Goal: Communication & Community: Answer question/provide support

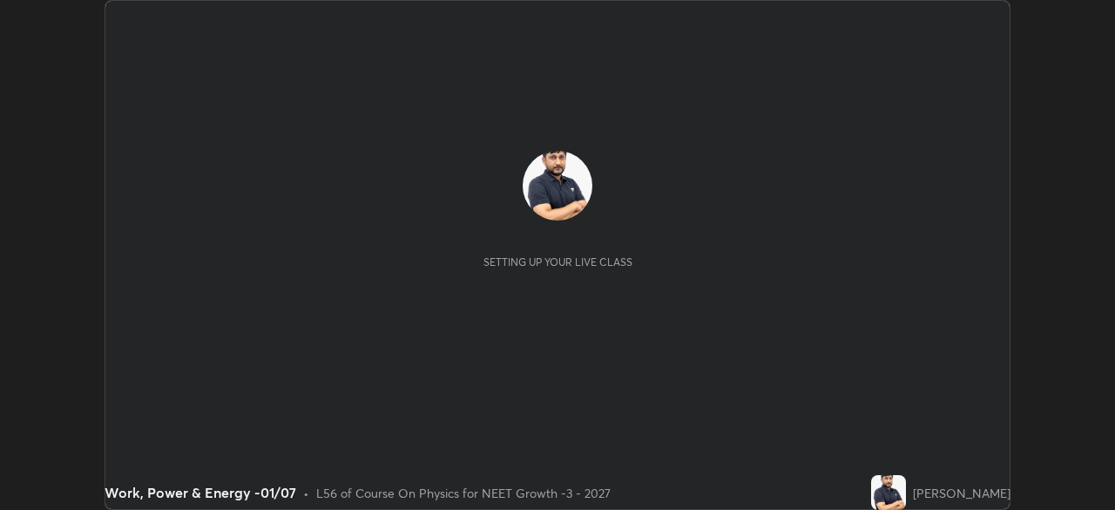
scroll to position [510, 1114]
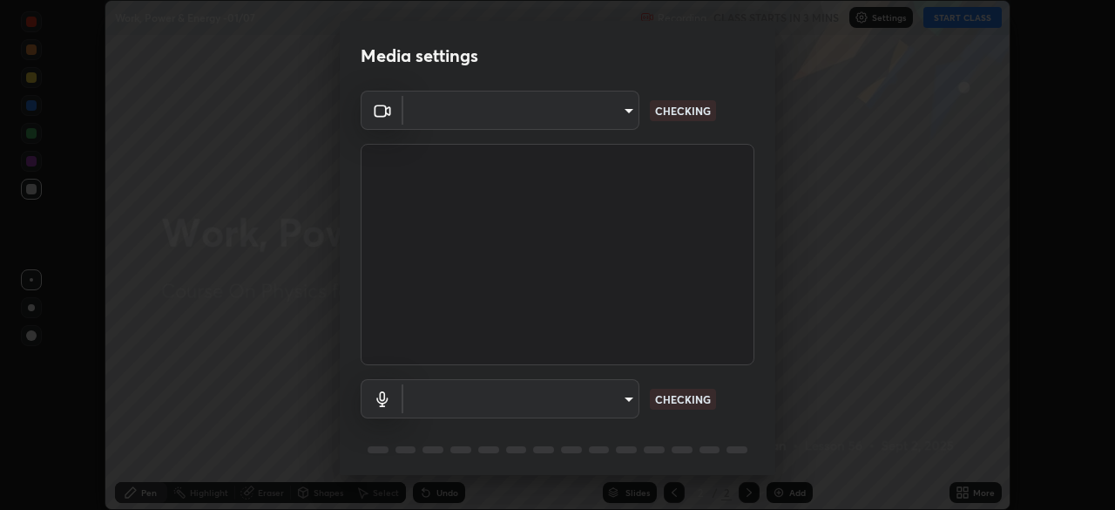
click at [610, 124] on body "Erase all Work, Power & Energy -01/07 Recording CLASS STARTS IN 3 MINS Settings…" at bounding box center [557, 255] width 1115 height 510
click at [602, 117] on div at bounding box center [557, 255] width 1115 height 510
type input "1bc8c760721724c3bb23fa848bc882cb96d251e159a7e377002adb6141e657bd"
type input "1918f708b987fa0595dc9586349fa6393aff4c3e10ee40660038fb12667bac0b"
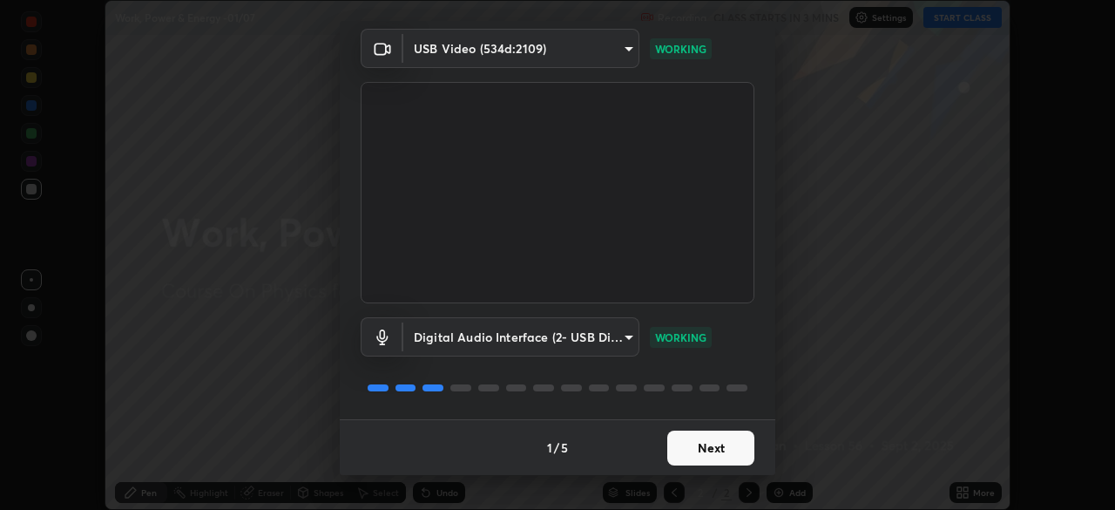
click at [706, 445] on button "Next" at bounding box center [710, 447] width 87 height 35
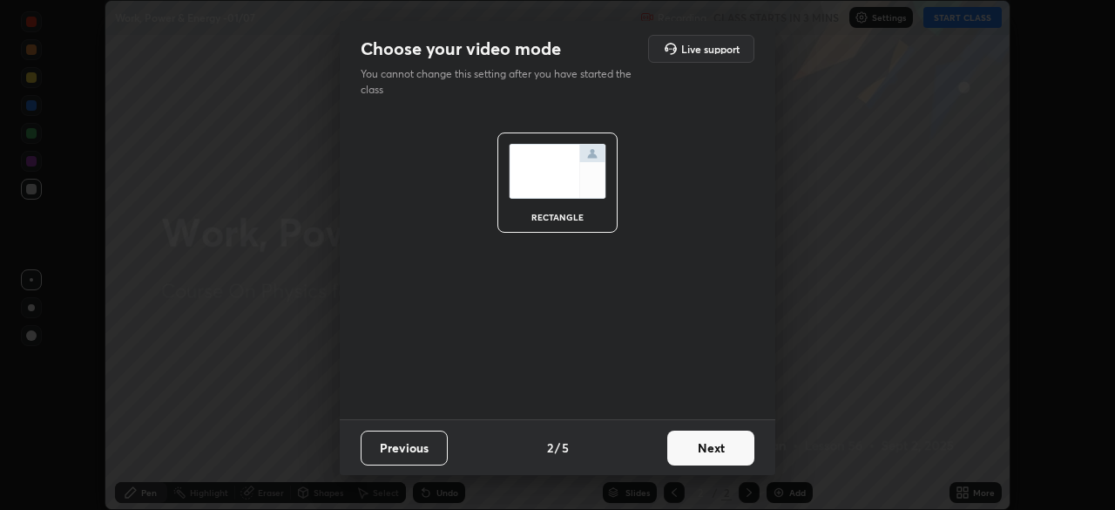
scroll to position [0, 0]
click at [724, 449] on button "Next" at bounding box center [710, 447] width 87 height 35
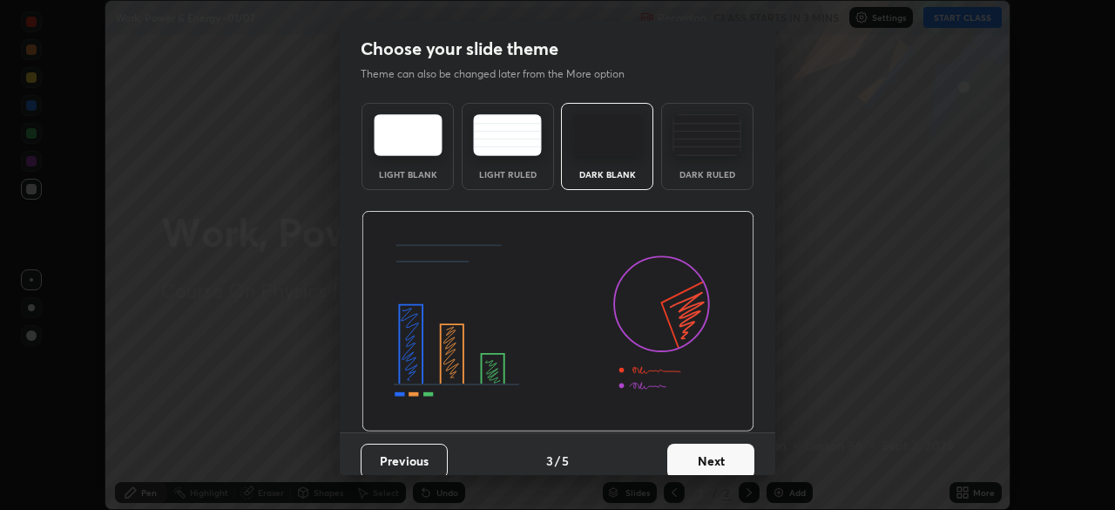
click at [740, 454] on button "Next" at bounding box center [710, 460] width 87 height 35
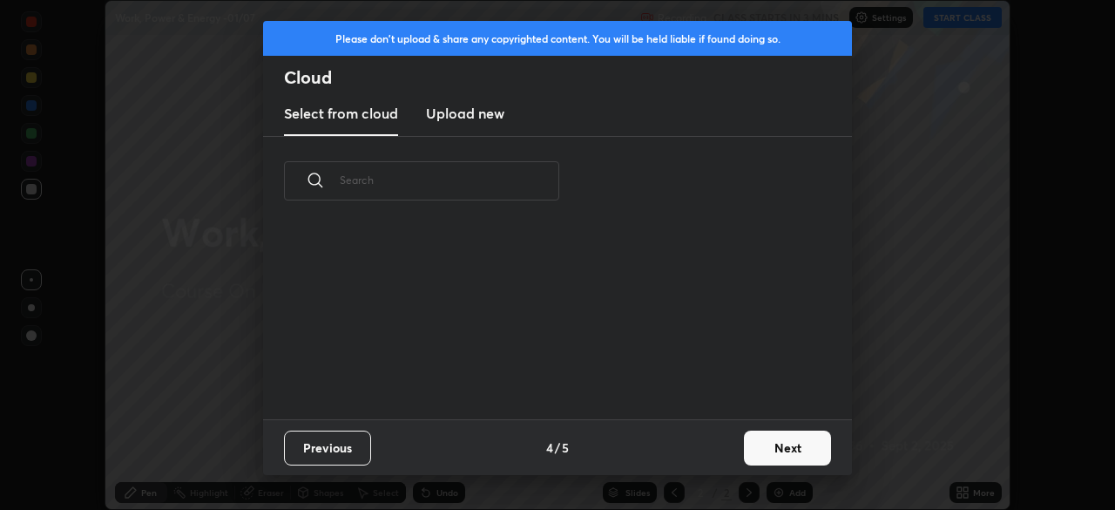
click at [754, 449] on button "Next" at bounding box center [787, 447] width 87 height 35
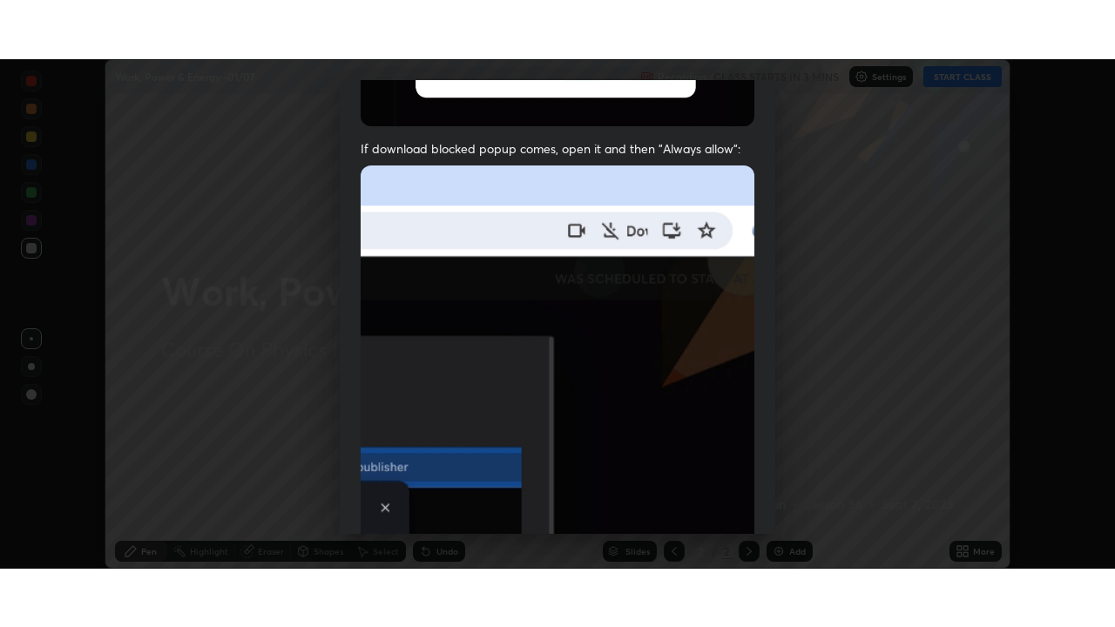
scroll to position [417, 0]
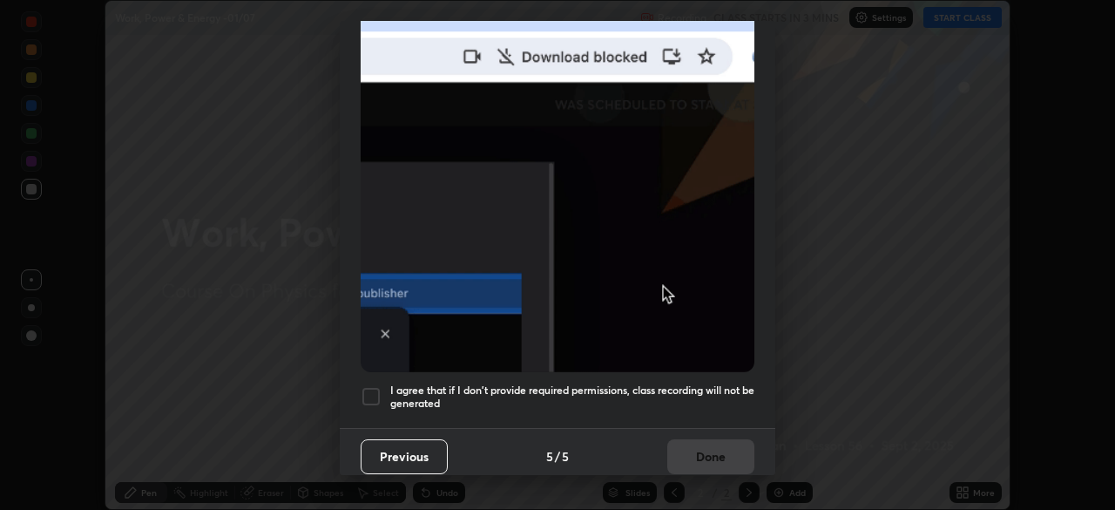
click at [371, 386] on div at bounding box center [371, 396] width 21 height 21
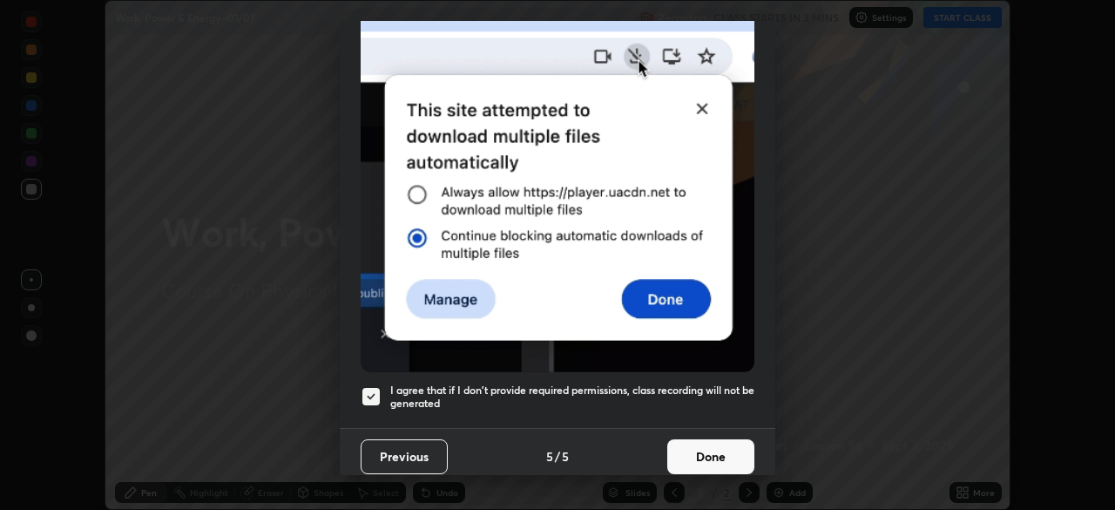
click at [703, 456] on button "Done" at bounding box center [710, 456] width 87 height 35
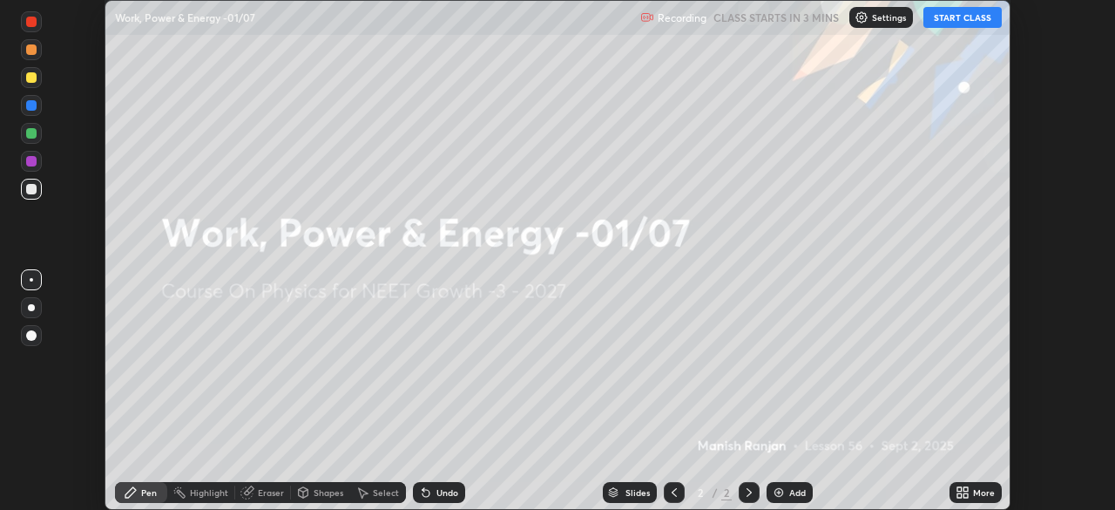
click at [959, 489] on icon at bounding box center [959, 489] width 4 height 4
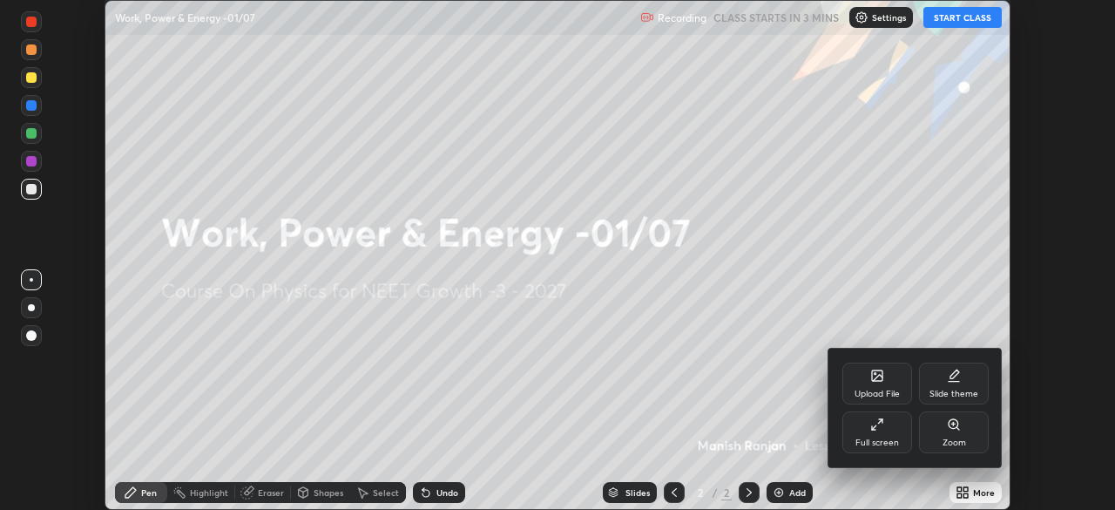
click at [882, 438] on div "Full screen" at bounding box center [877, 442] width 44 height 9
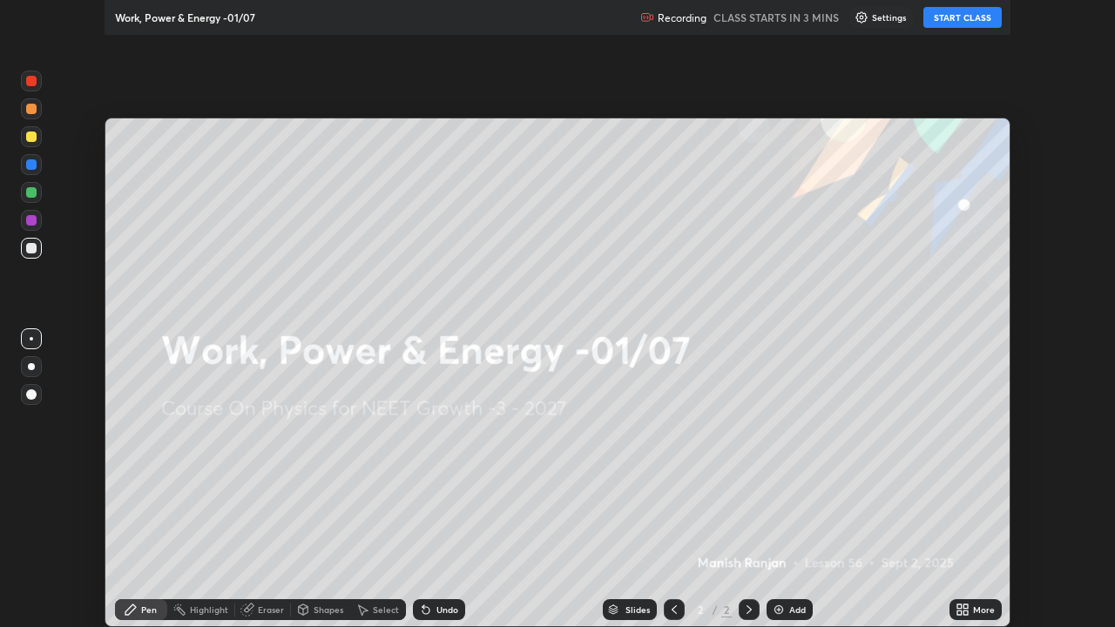
scroll to position [627, 1115]
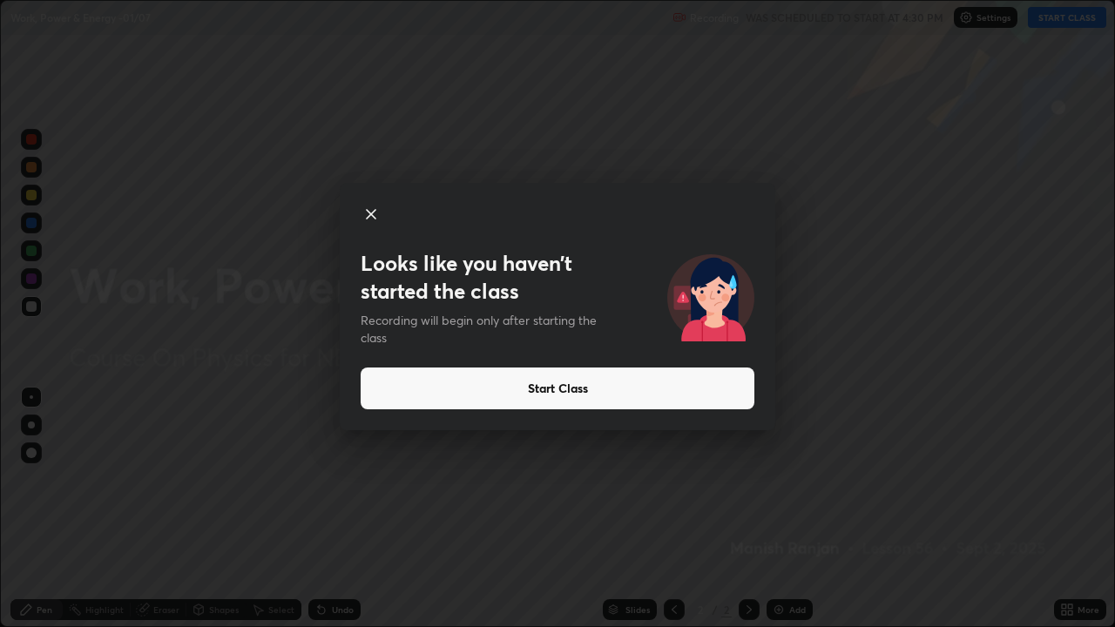
click at [592, 390] on button "Start Class" at bounding box center [558, 389] width 394 height 42
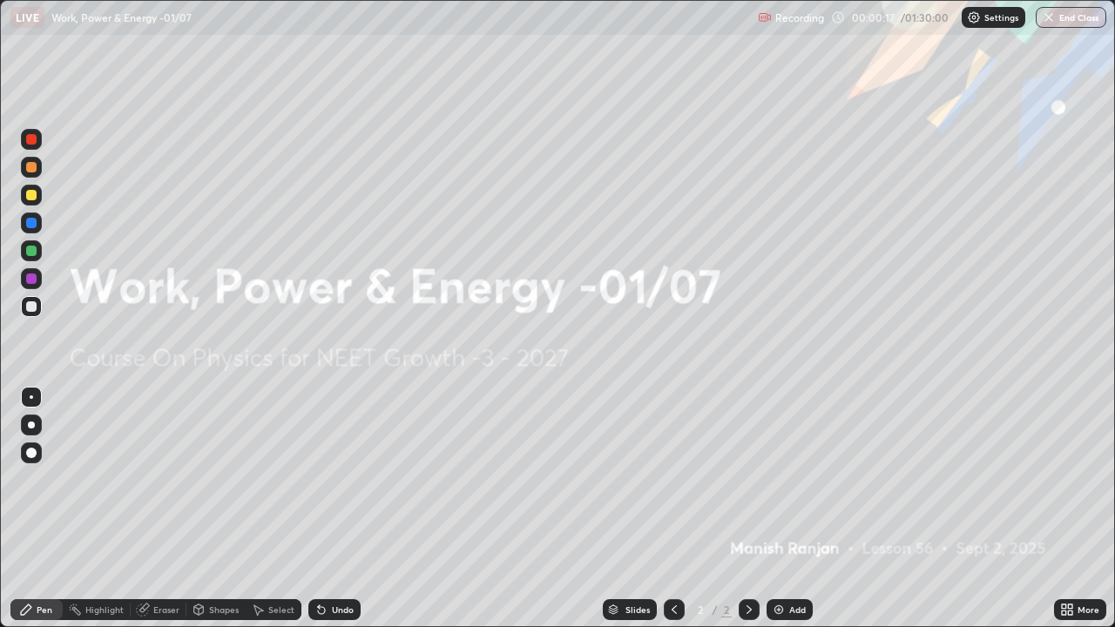
click at [778, 509] on img at bounding box center [779, 610] width 14 height 14
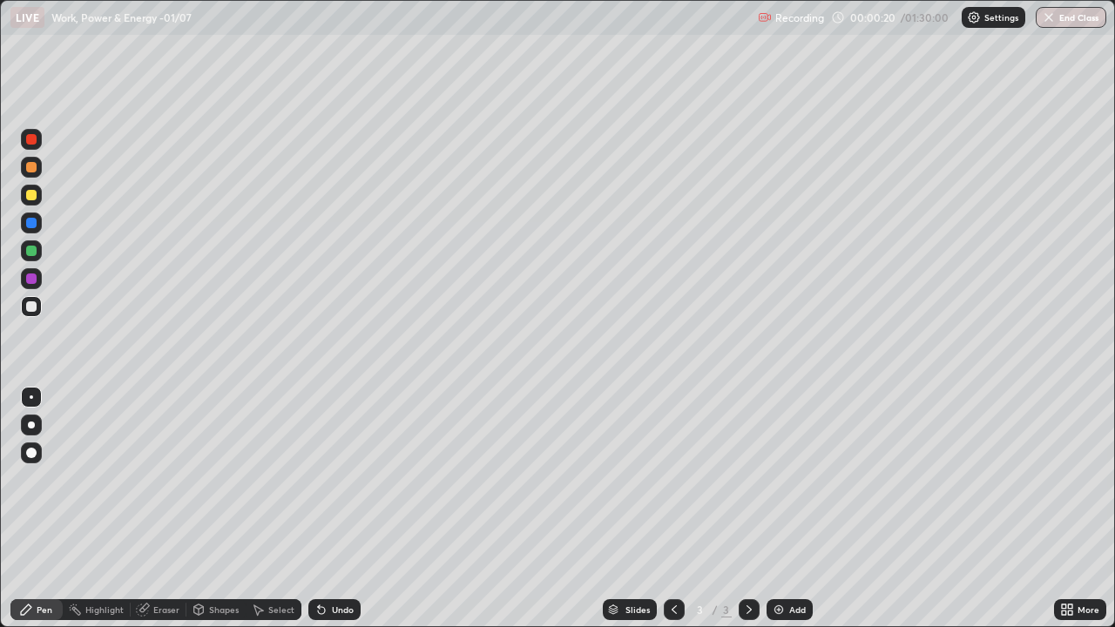
click at [30, 195] on div at bounding box center [31, 195] width 10 height 10
click at [30, 198] on div at bounding box center [31, 195] width 10 height 10
click at [158, 509] on div "Eraser" at bounding box center [166, 609] width 26 height 9
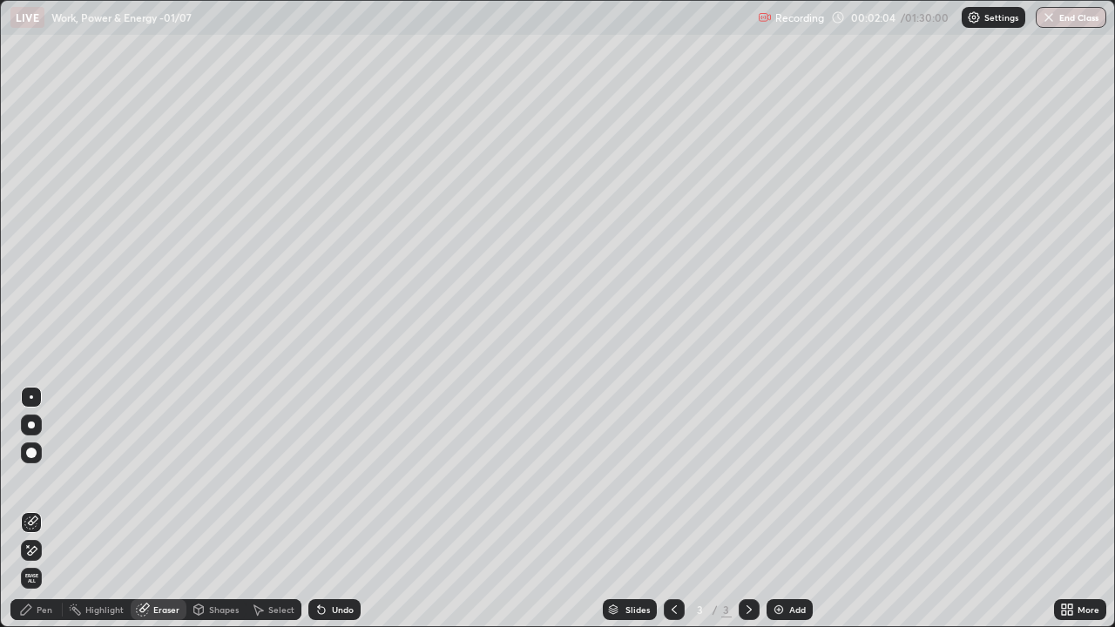
click at [36, 509] on div "Pen" at bounding box center [36, 609] width 52 height 21
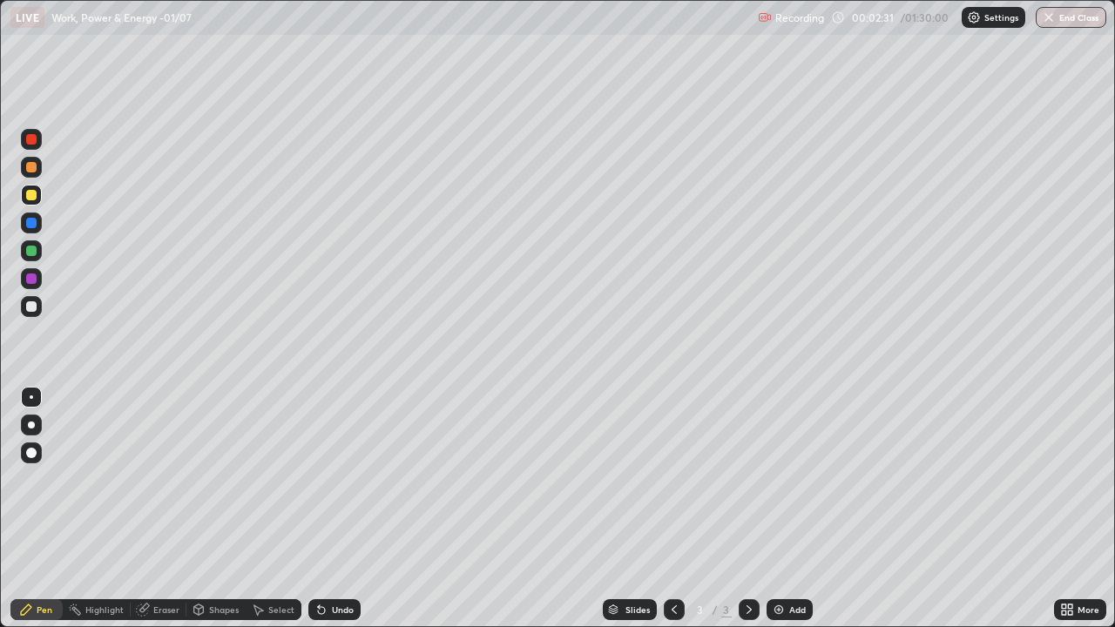
click at [32, 306] on div at bounding box center [31, 306] width 10 height 10
click at [159, 509] on div "Eraser" at bounding box center [166, 609] width 26 height 9
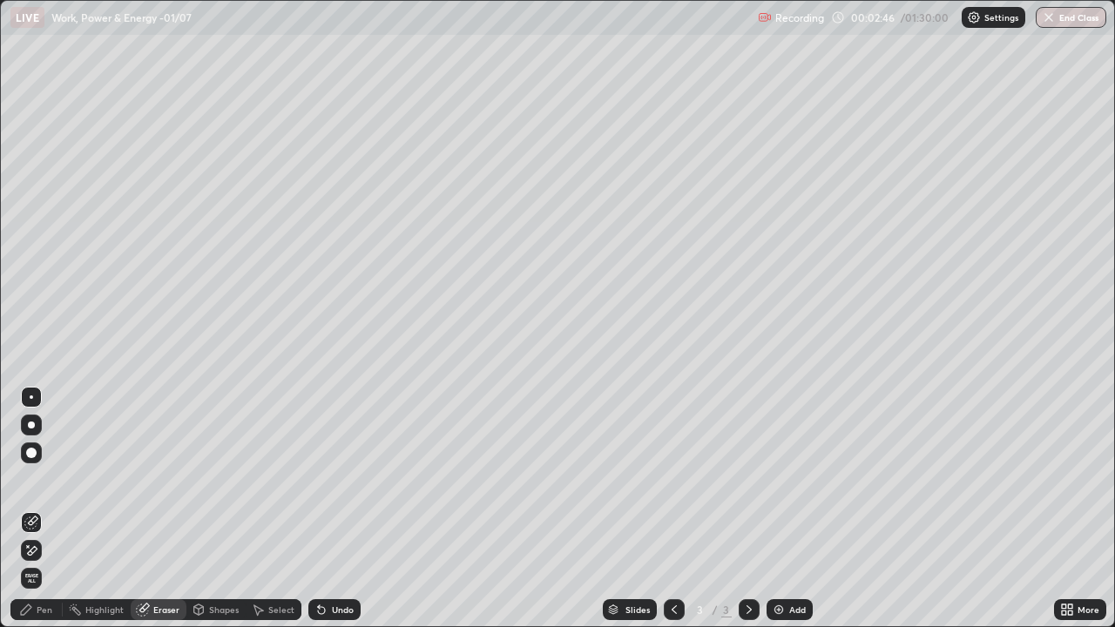
click at [45, 509] on div "Pen" at bounding box center [45, 609] width 16 height 9
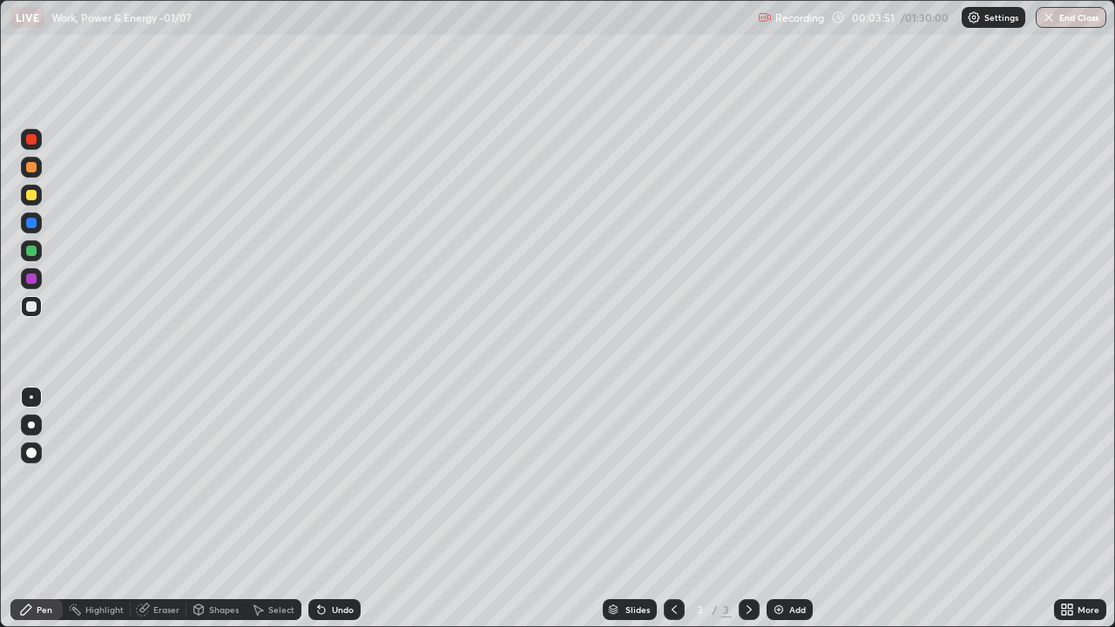
click at [30, 199] on div at bounding box center [31, 195] width 10 height 10
click at [32, 168] on div at bounding box center [31, 167] width 10 height 10
click at [32, 252] on div at bounding box center [31, 251] width 10 height 10
click at [32, 300] on div at bounding box center [31, 306] width 21 height 21
click at [31, 168] on div at bounding box center [31, 167] width 10 height 10
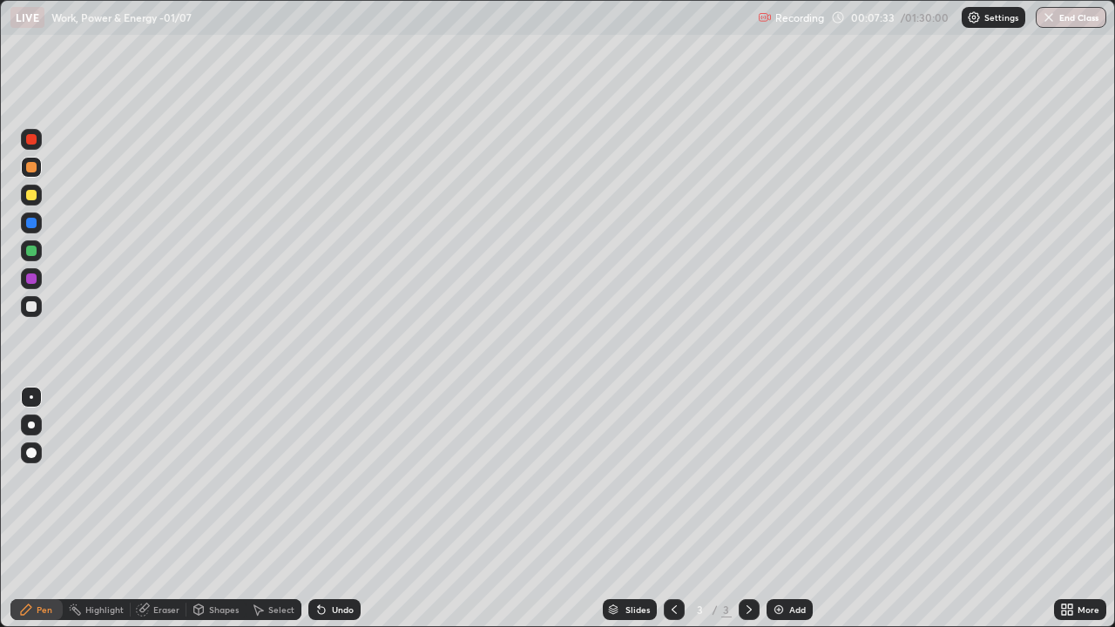
click at [165, 509] on div "Eraser" at bounding box center [166, 609] width 26 height 9
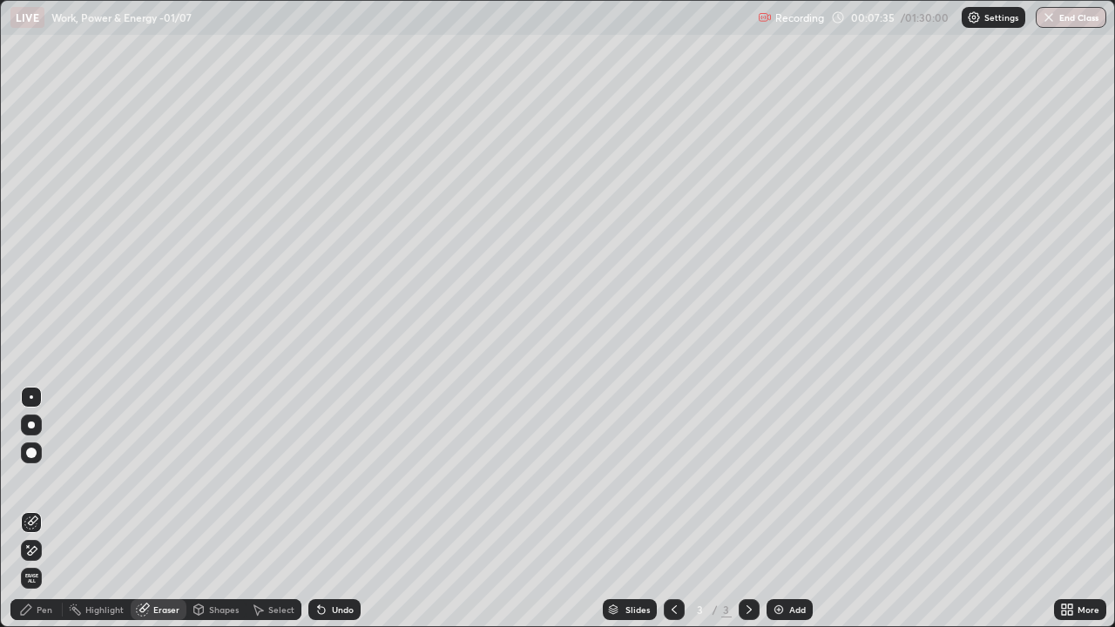
click at [789, 509] on div "Add" at bounding box center [797, 609] width 17 height 9
click at [42, 509] on div "Pen" at bounding box center [45, 609] width 16 height 9
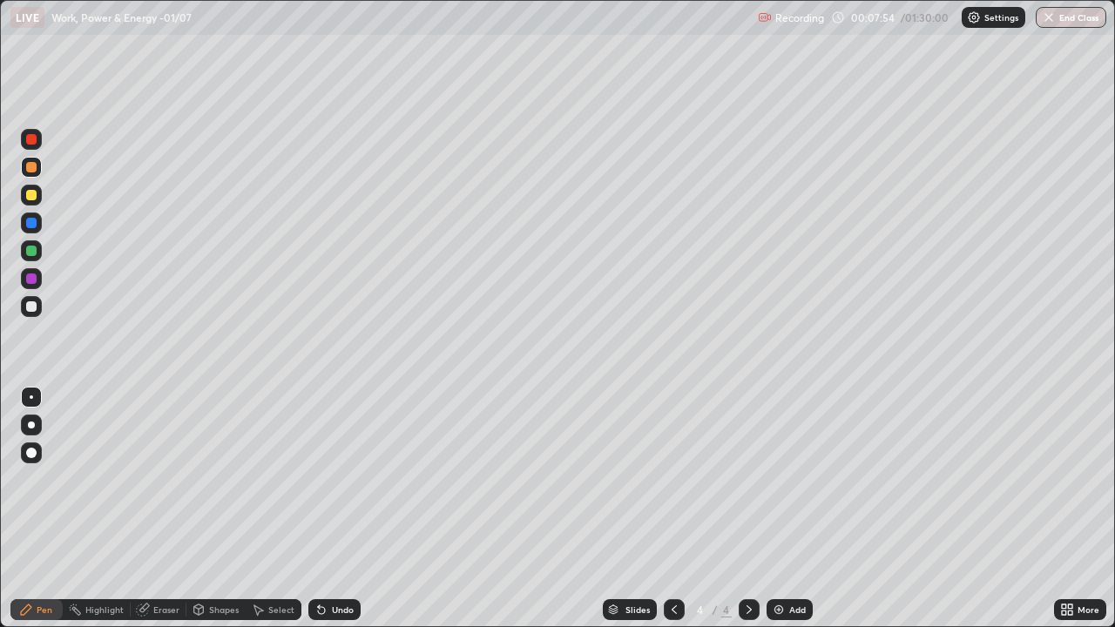
click at [37, 299] on div at bounding box center [31, 306] width 21 height 21
click at [27, 194] on div at bounding box center [31, 195] width 10 height 10
click at [32, 306] on div at bounding box center [31, 306] width 10 height 10
click at [776, 509] on img at bounding box center [779, 610] width 14 height 14
click at [787, 509] on div "Add" at bounding box center [790, 609] width 46 height 21
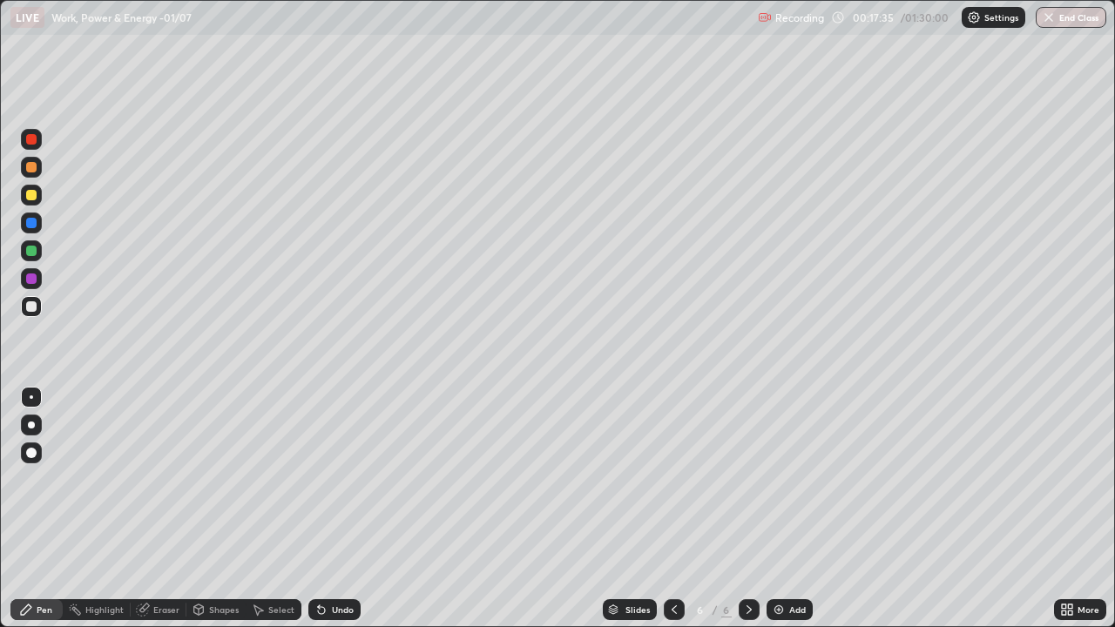
click at [37, 167] on div at bounding box center [31, 167] width 21 height 21
click at [777, 509] on img at bounding box center [779, 610] width 14 height 14
click at [27, 196] on div at bounding box center [31, 195] width 10 height 10
click at [35, 305] on div at bounding box center [31, 306] width 10 height 10
click at [777, 509] on img at bounding box center [779, 610] width 14 height 14
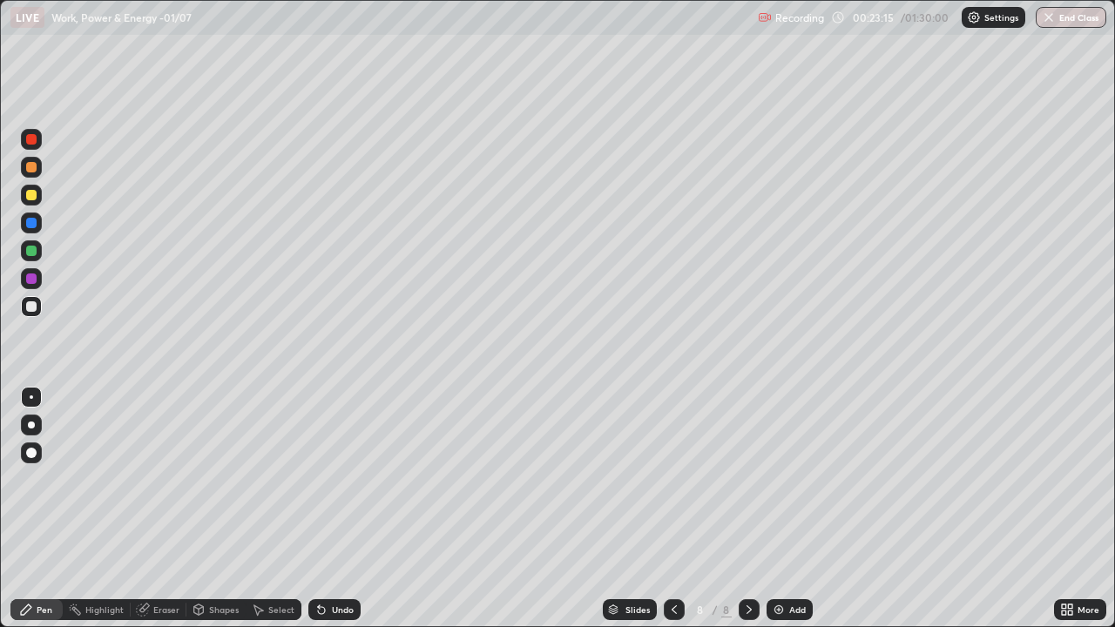
click at [775, 509] on img at bounding box center [779, 610] width 14 height 14
click at [31, 196] on div at bounding box center [31, 195] width 10 height 10
click at [36, 306] on div at bounding box center [31, 306] width 10 height 10
click at [774, 509] on img at bounding box center [779, 610] width 14 height 14
click at [31, 197] on div at bounding box center [31, 195] width 10 height 10
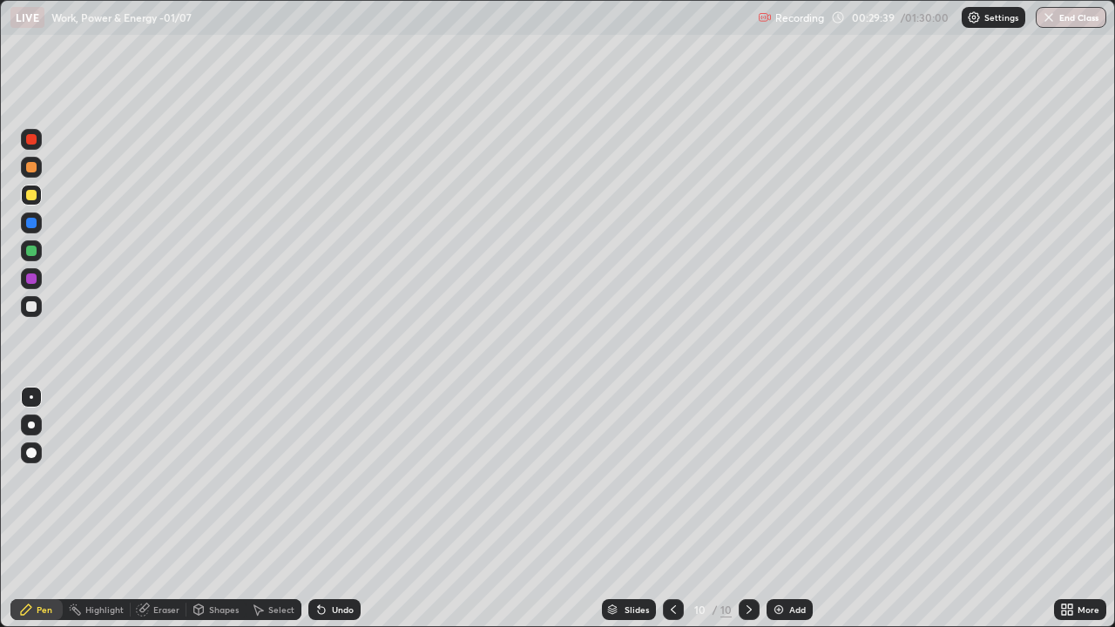
click at [31, 169] on div at bounding box center [31, 167] width 10 height 10
click at [30, 306] on div at bounding box center [31, 306] width 10 height 10
click at [37, 195] on div at bounding box center [31, 195] width 21 height 21
click at [772, 509] on img at bounding box center [779, 610] width 14 height 14
click at [30, 306] on div at bounding box center [31, 306] width 10 height 10
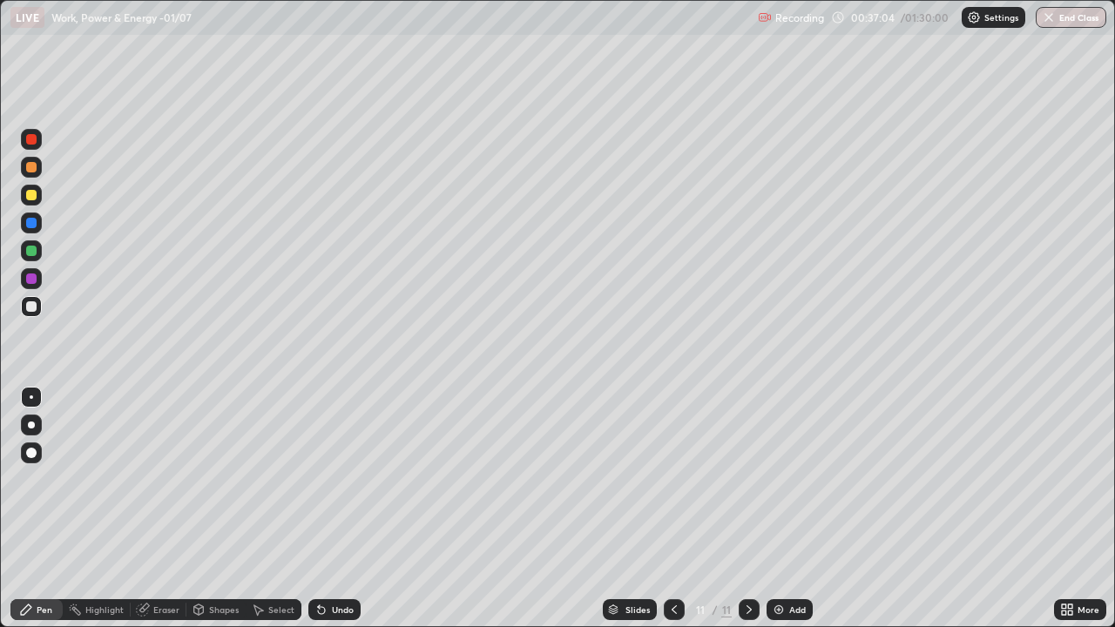
click at [39, 198] on div at bounding box center [31, 195] width 21 height 21
click at [30, 170] on div at bounding box center [31, 167] width 10 height 10
click at [36, 307] on div at bounding box center [31, 306] width 10 height 10
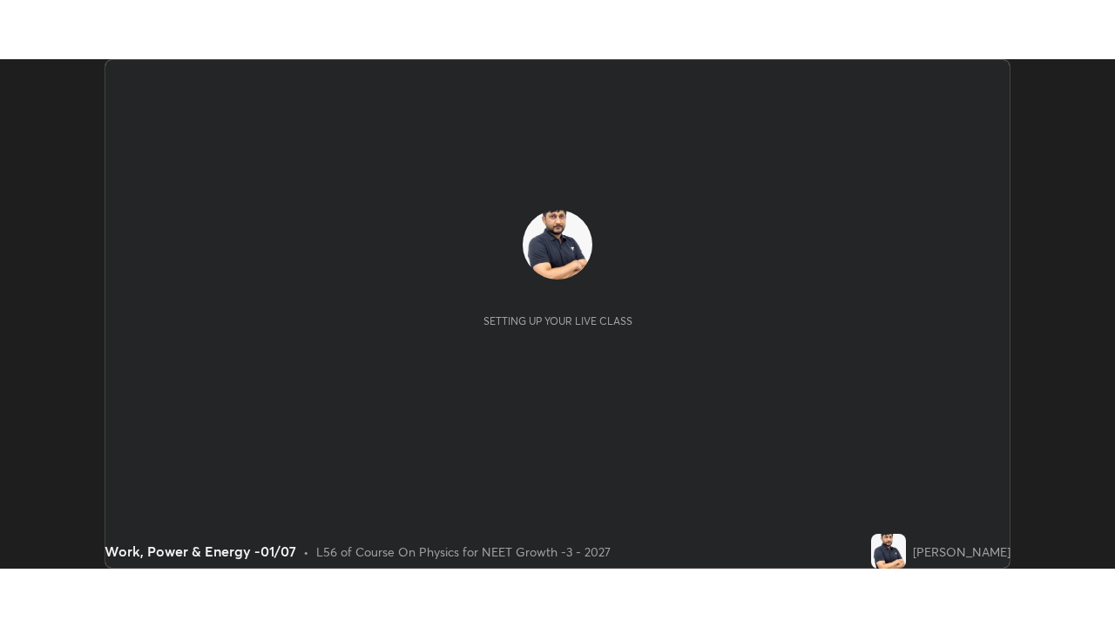
scroll to position [510, 1115]
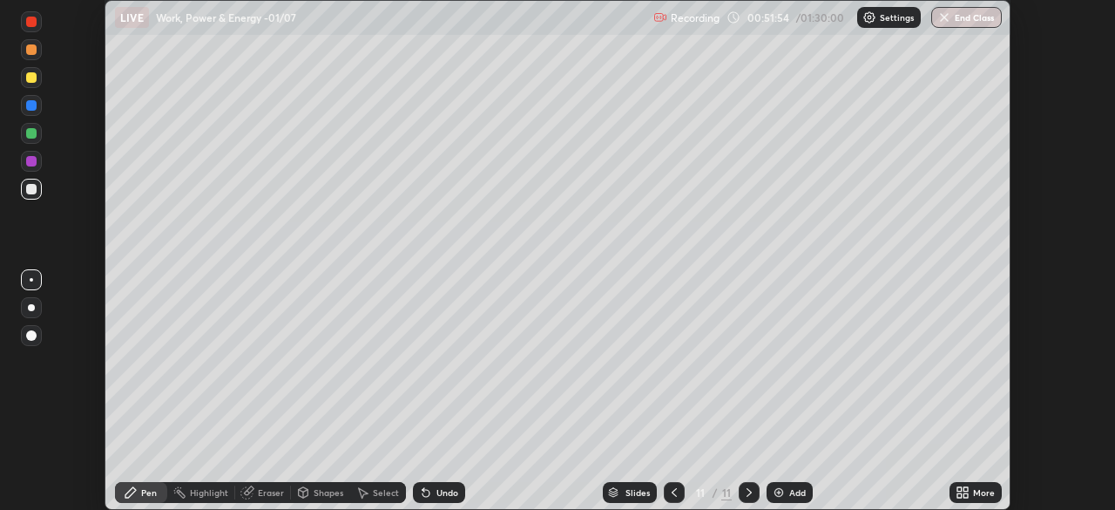
click at [965, 490] on icon at bounding box center [965, 489] width 4 height 4
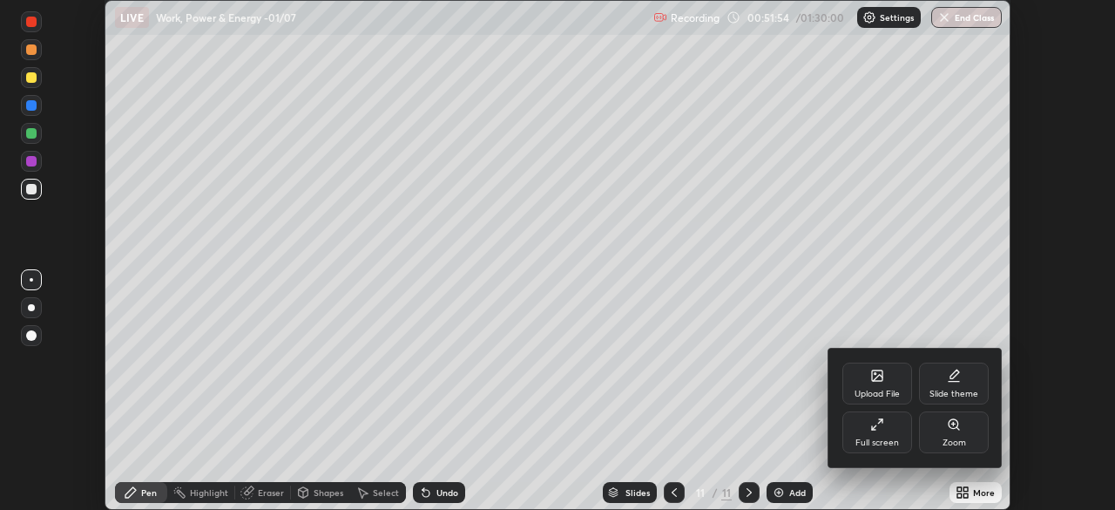
click at [882, 443] on div "Full screen" at bounding box center [877, 442] width 44 height 9
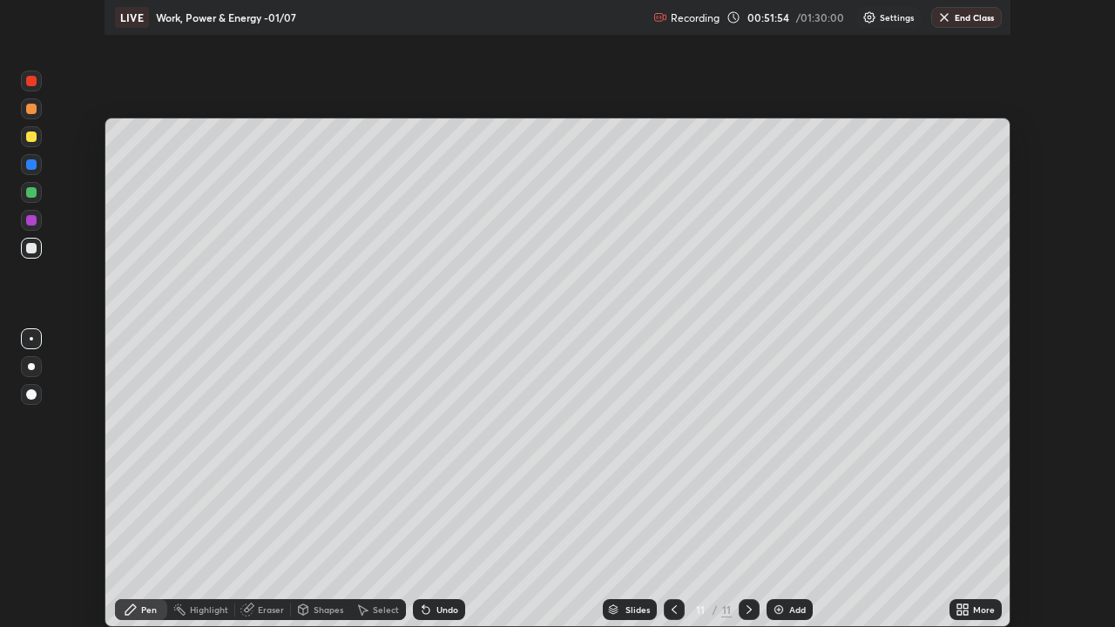
scroll to position [627, 1115]
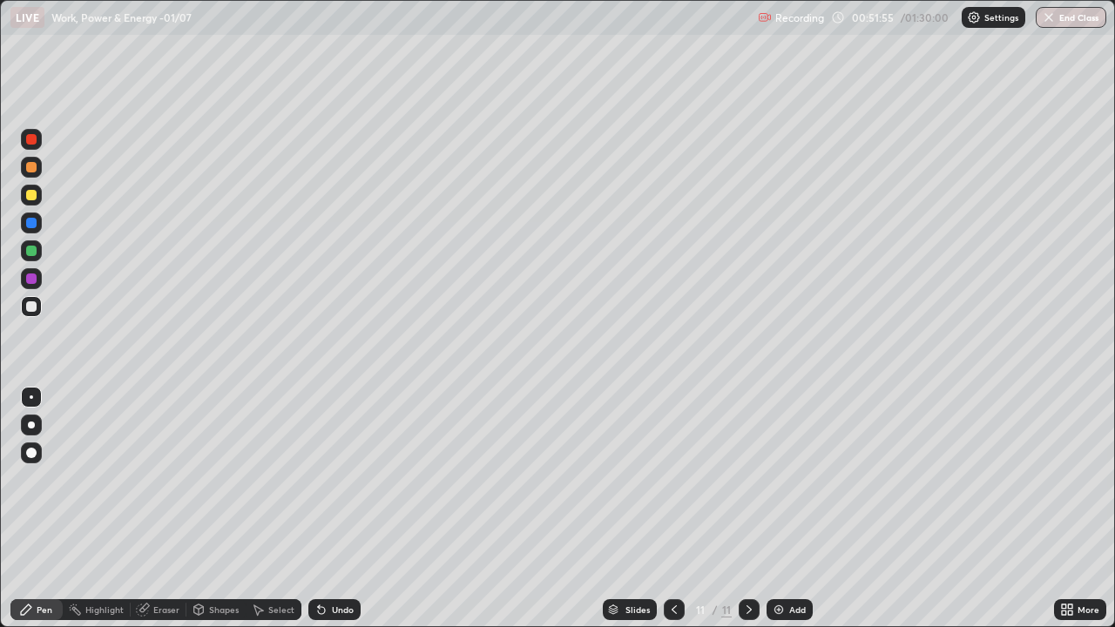
click at [980, 24] on div "Settings" at bounding box center [994, 17] width 64 height 21
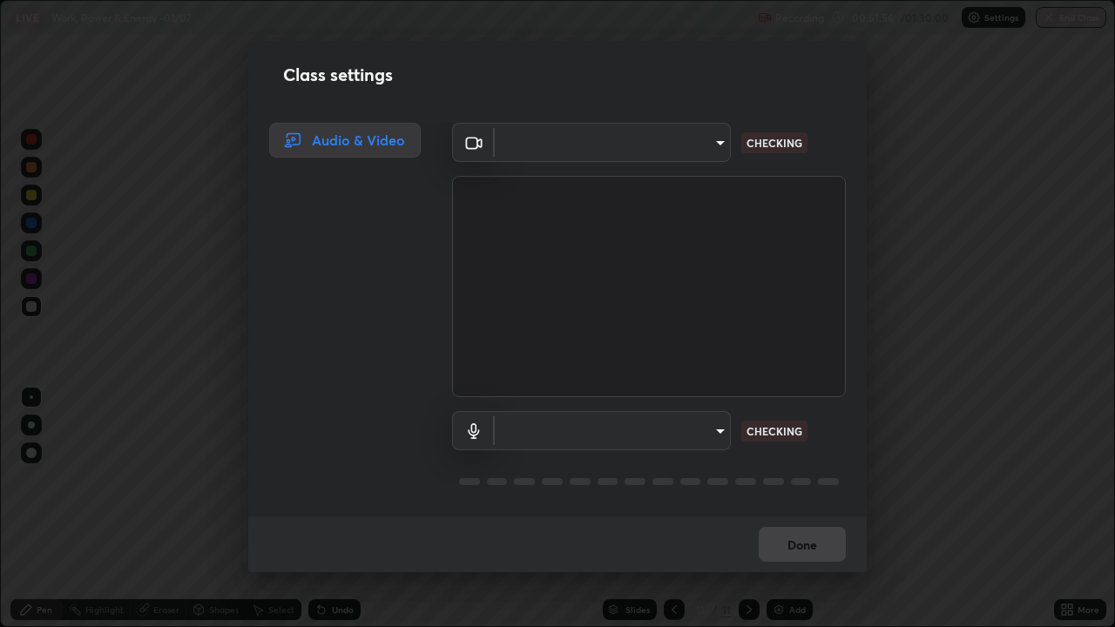
click at [711, 158] on body "Erase all LIVE Work, Power & Energy -01/07 Recording 00:51:56 / 01:30:00 Settin…" at bounding box center [557, 313] width 1115 height 627
click at [699, 158] on div at bounding box center [557, 313] width 1115 height 627
type input "1bc8c760721724c3bb23fa848bc882cb96d251e159a7e377002adb6141e657bd"
type input "1918f708b987fa0595dc9586349fa6393aff4c3e10ee40660038fb12667bac0b"
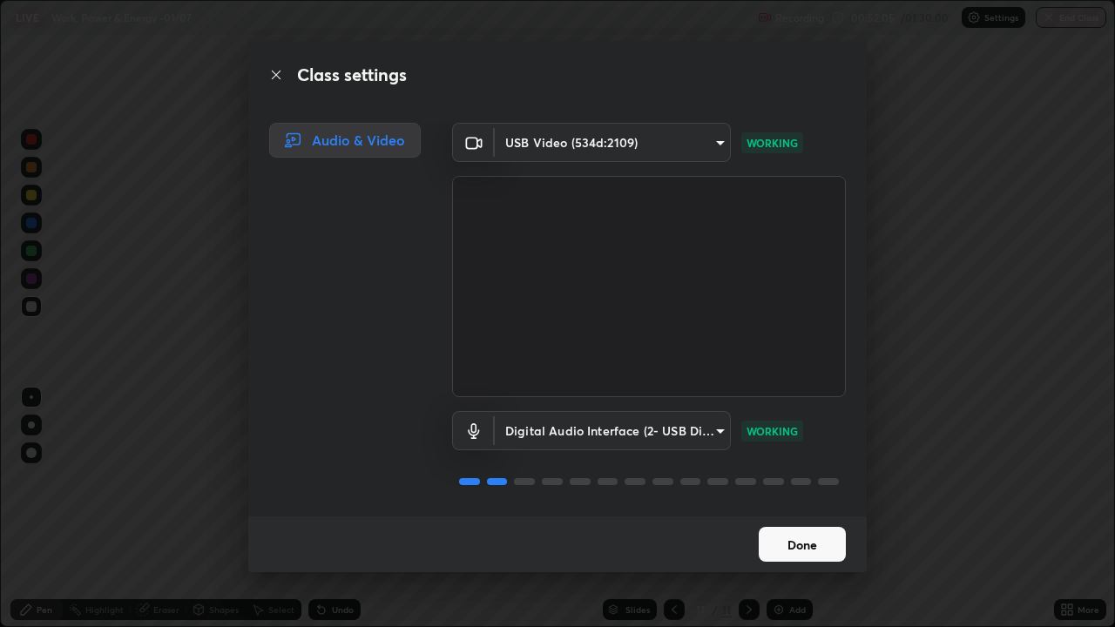
click at [795, 509] on button "Done" at bounding box center [802, 544] width 87 height 35
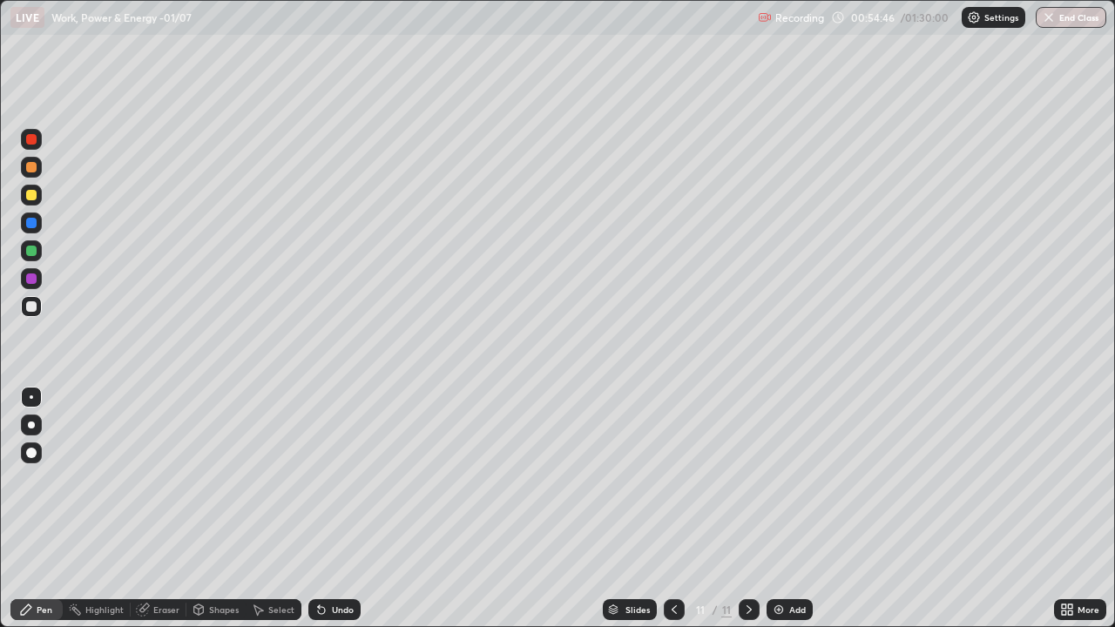
click at [32, 167] on div at bounding box center [31, 167] width 10 height 10
click at [39, 308] on div at bounding box center [31, 306] width 21 height 21
click at [36, 166] on div at bounding box center [31, 167] width 10 height 10
click at [32, 195] on div at bounding box center [31, 195] width 10 height 10
click at [780, 509] on img at bounding box center [779, 610] width 14 height 14
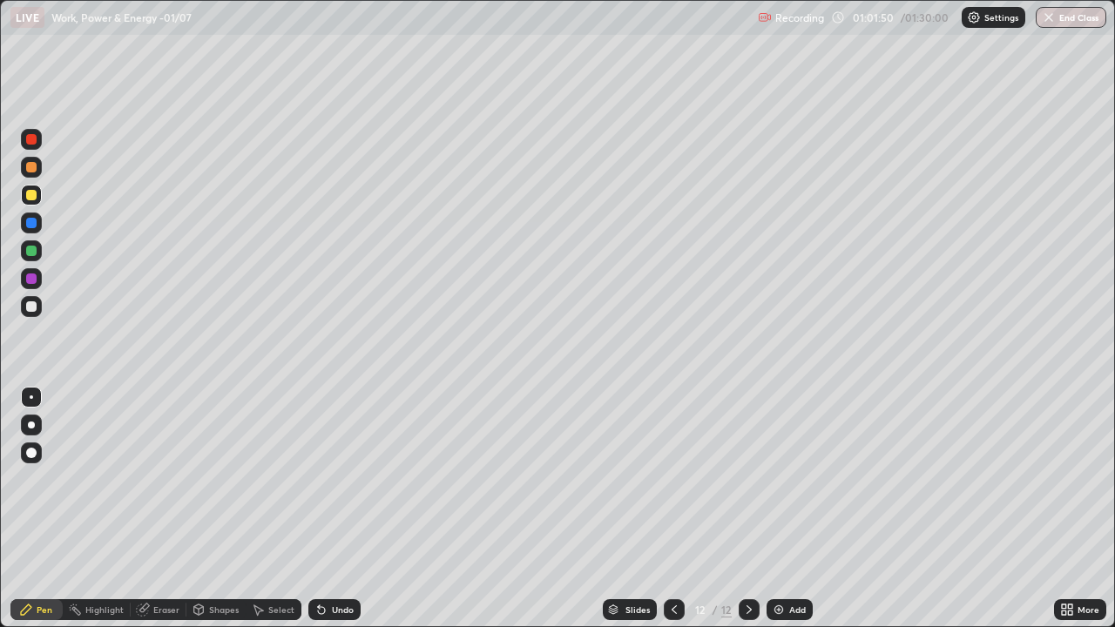
click at [791, 509] on div "Add" at bounding box center [790, 609] width 46 height 21
click at [37, 306] on div at bounding box center [31, 306] width 21 height 21
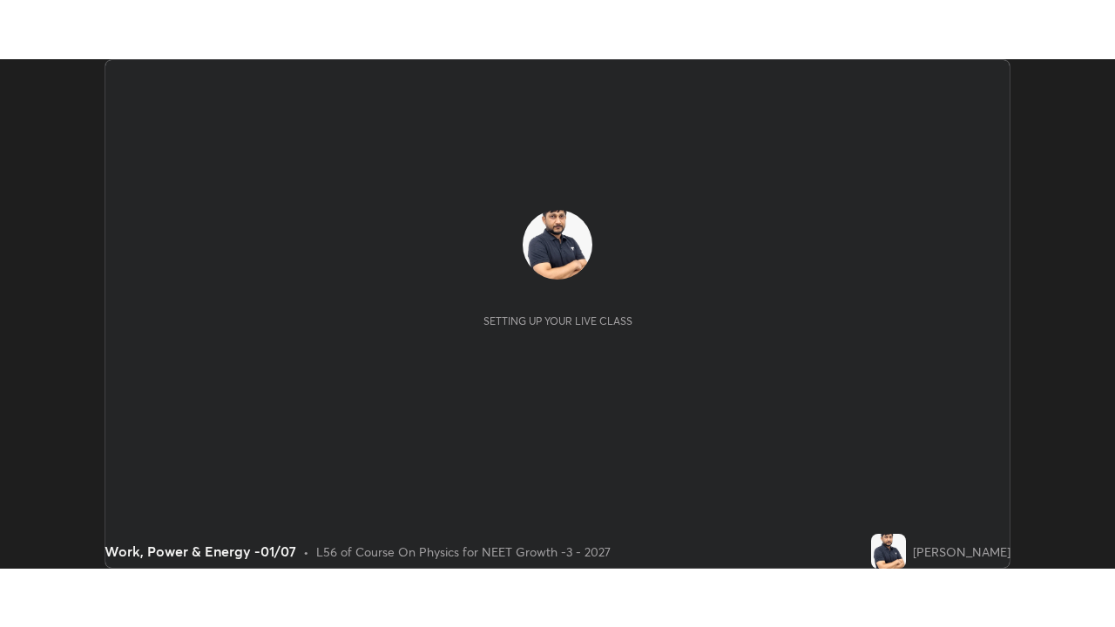
scroll to position [510, 1115]
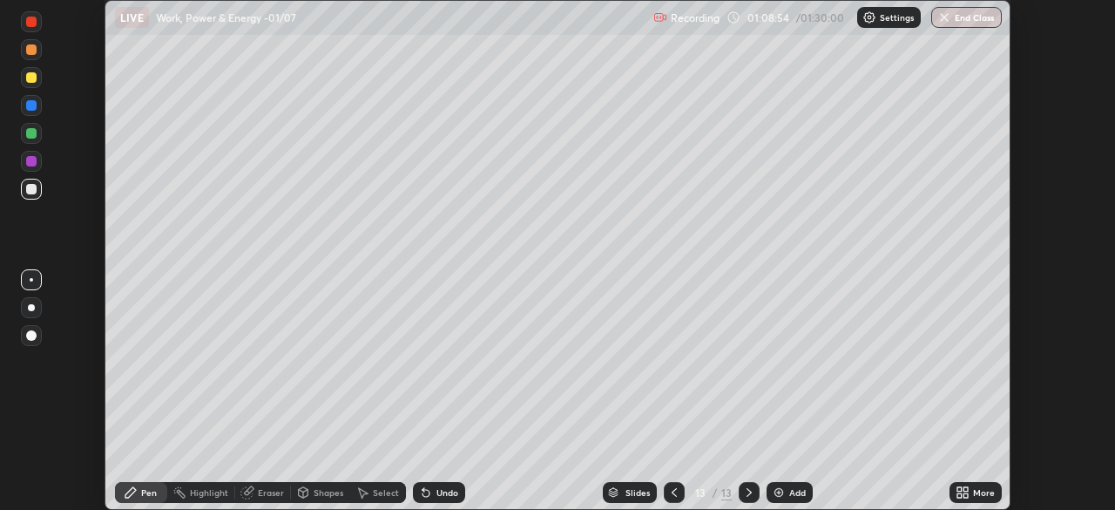
click at [965, 488] on icon at bounding box center [965, 489] width 4 height 4
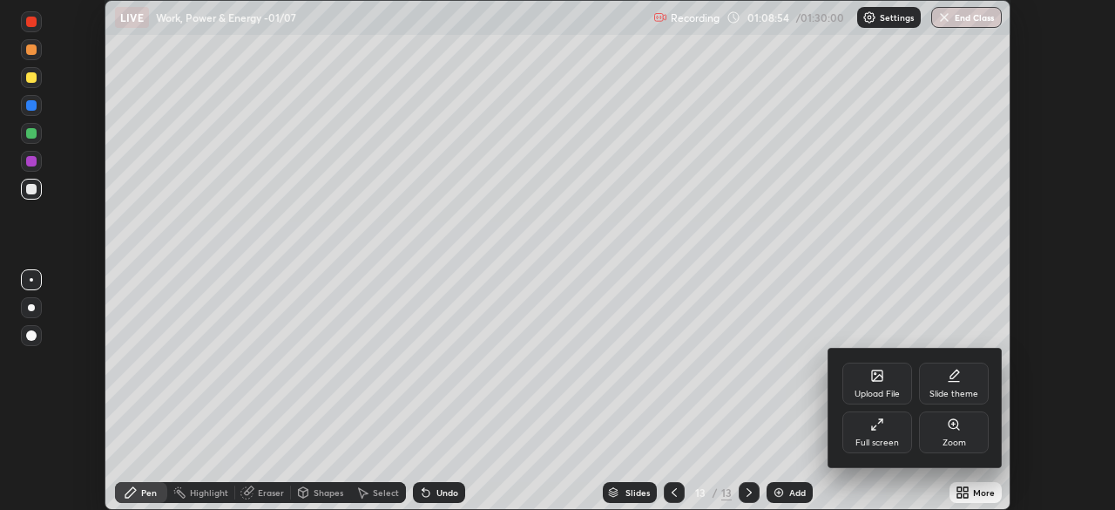
click at [873, 441] on div "Full screen" at bounding box center [877, 442] width 44 height 9
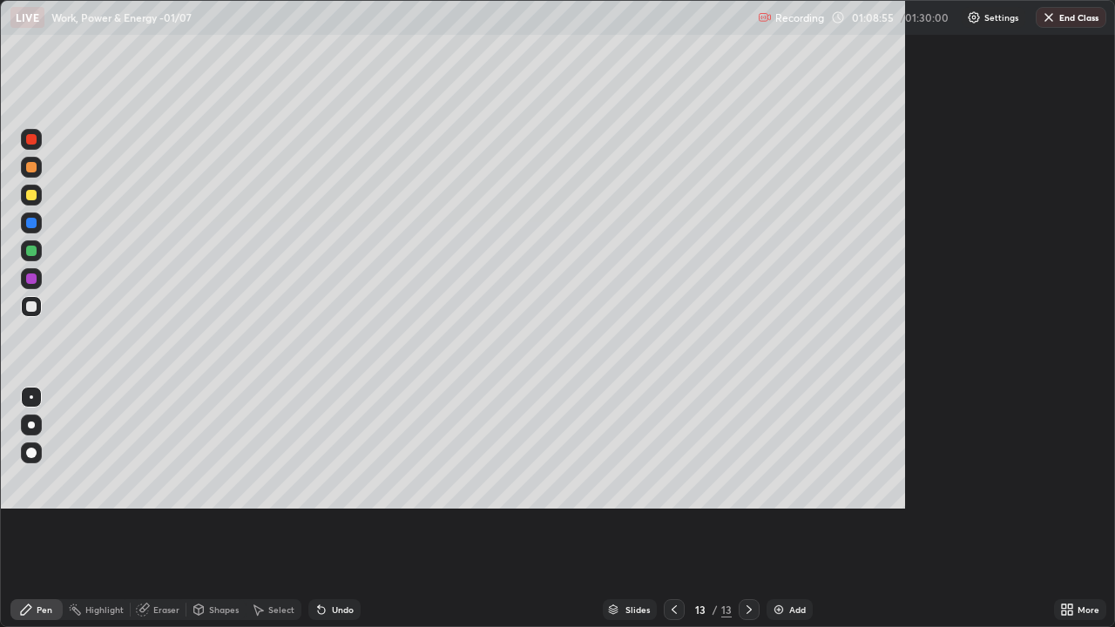
scroll to position [627, 1115]
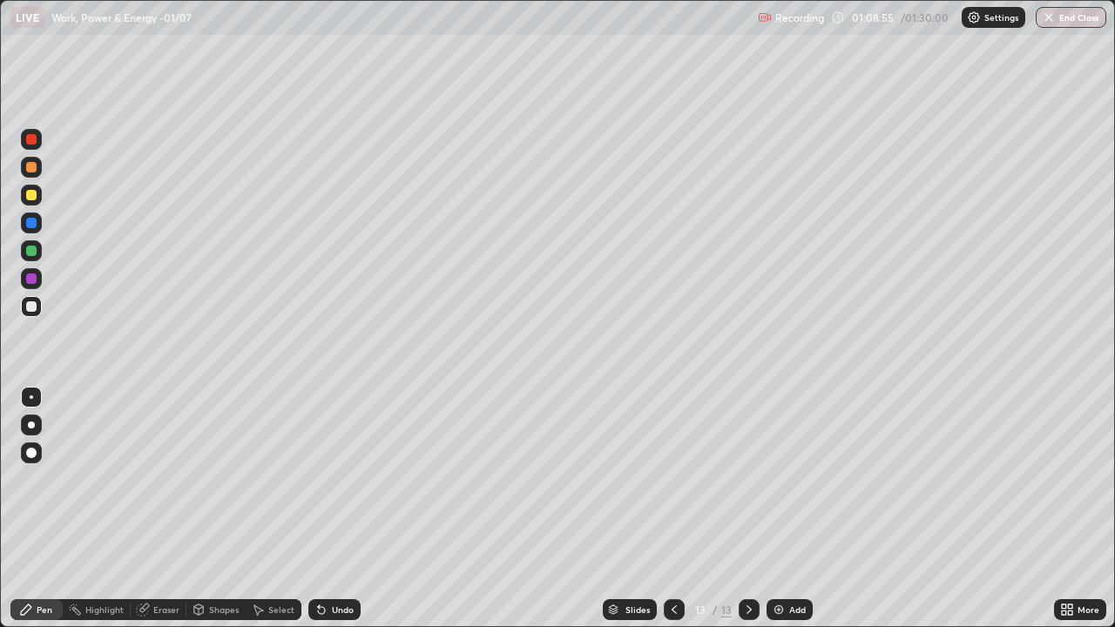
click at [967, 24] on div "Settings" at bounding box center [994, 17] width 64 height 21
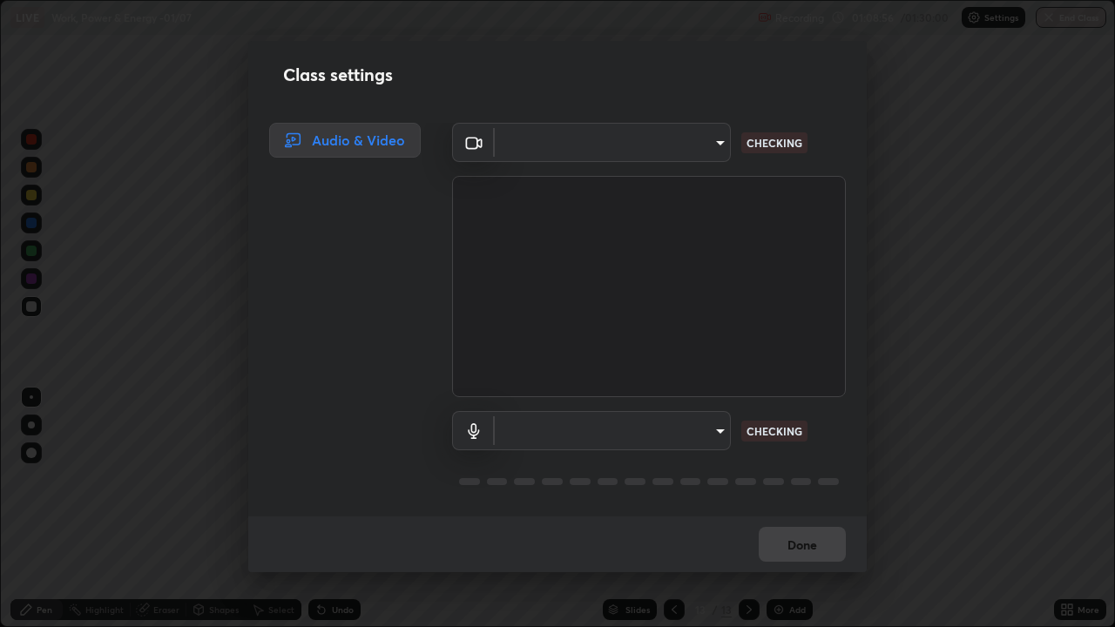
click at [627, 149] on body "Erase all LIVE Work, Power & Energy -01/07 Recording 01:08:56 / 01:30:00 Settin…" at bounding box center [557, 313] width 1115 height 627
click at [613, 145] on div at bounding box center [557, 313] width 1115 height 627
type input "1bc8c760721724c3bb23fa848bc882cb96d251e159a7e377002adb6141e657bd"
type input "1918f708b987fa0595dc9586349fa6393aff4c3e10ee40660038fb12667bac0b"
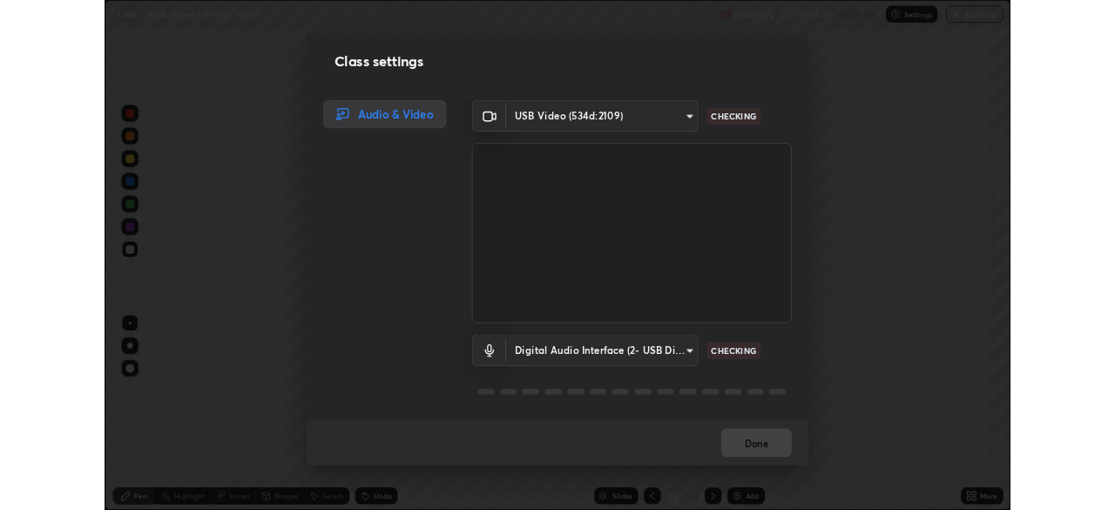
scroll to position [2, 0]
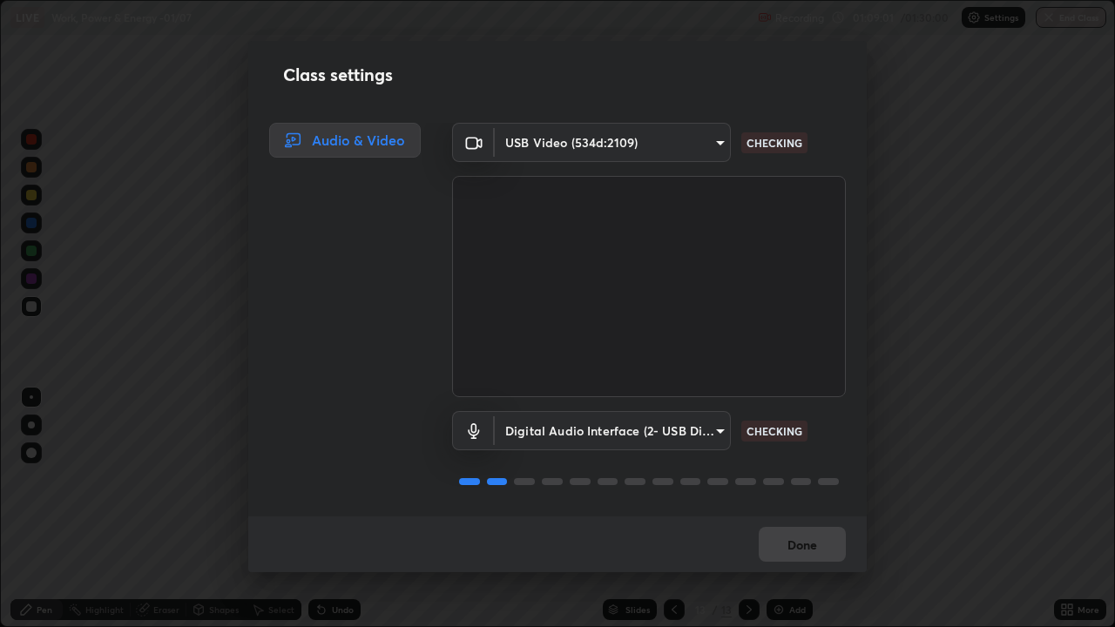
click at [618, 355] on video at bounding box center [649, 286] width 394 height 221
click at [635, 76] on div "Class settings" at bounding box center [557, 75] width 618 height 68
click at [628, 71] on div "Class settings" at bounding box center [557, 75] width 618 height 68
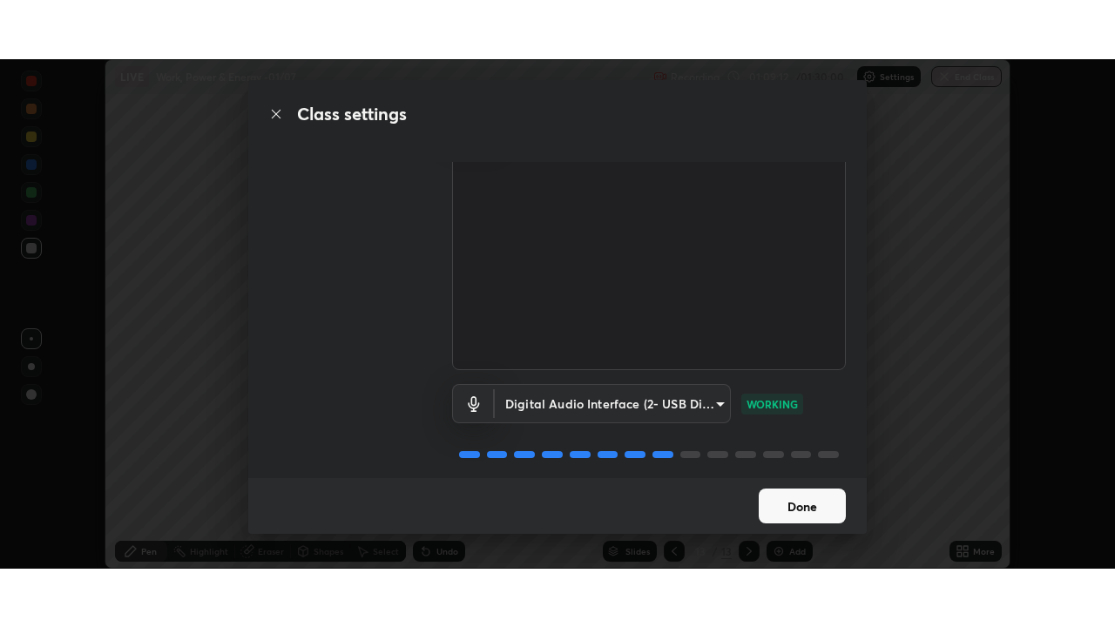
scroll to position [79, 0]
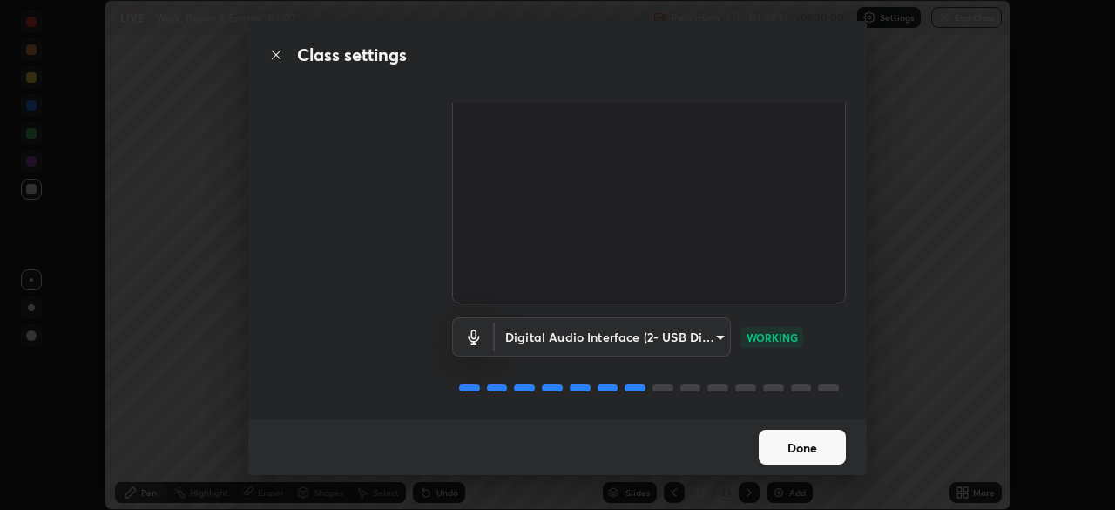
click at [795, 442] on button "Done" at bounding box center [802, 446] width 87 height 35
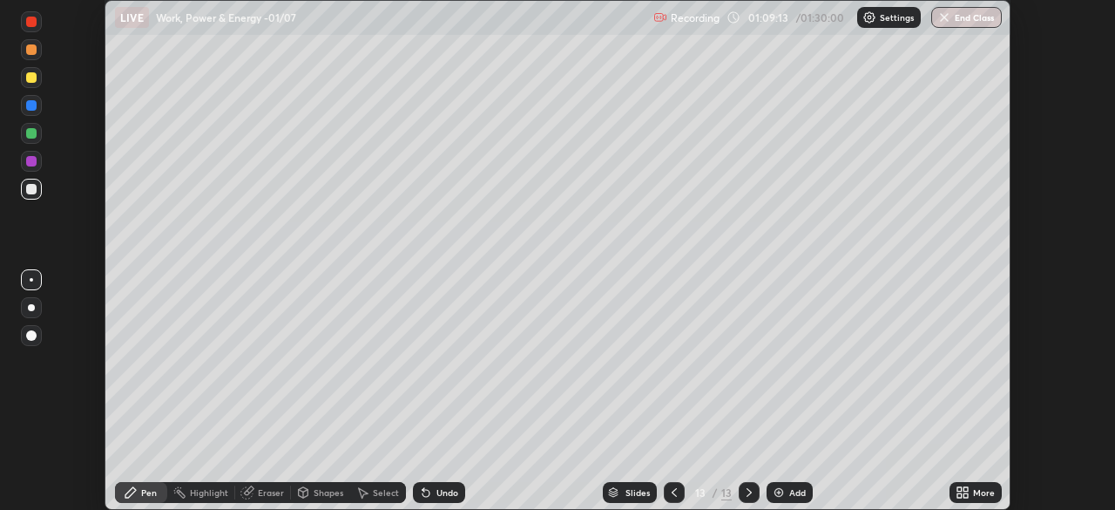
click at [966, 496] on icon at bounding box center [965, 495] width 4 height 4
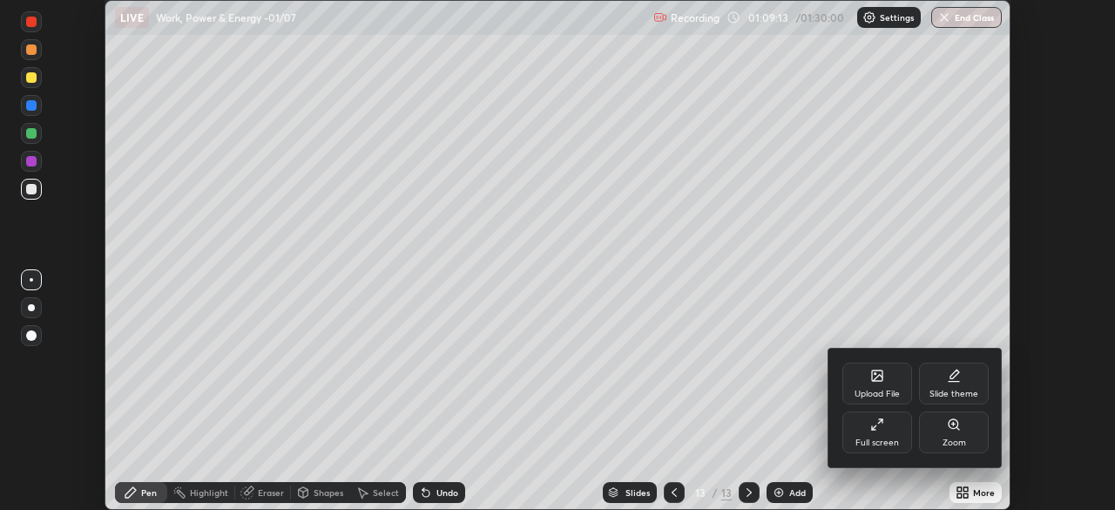
click at [882, 441] on div "Full screen" at bounding box center [877, 442] width 44 height 9
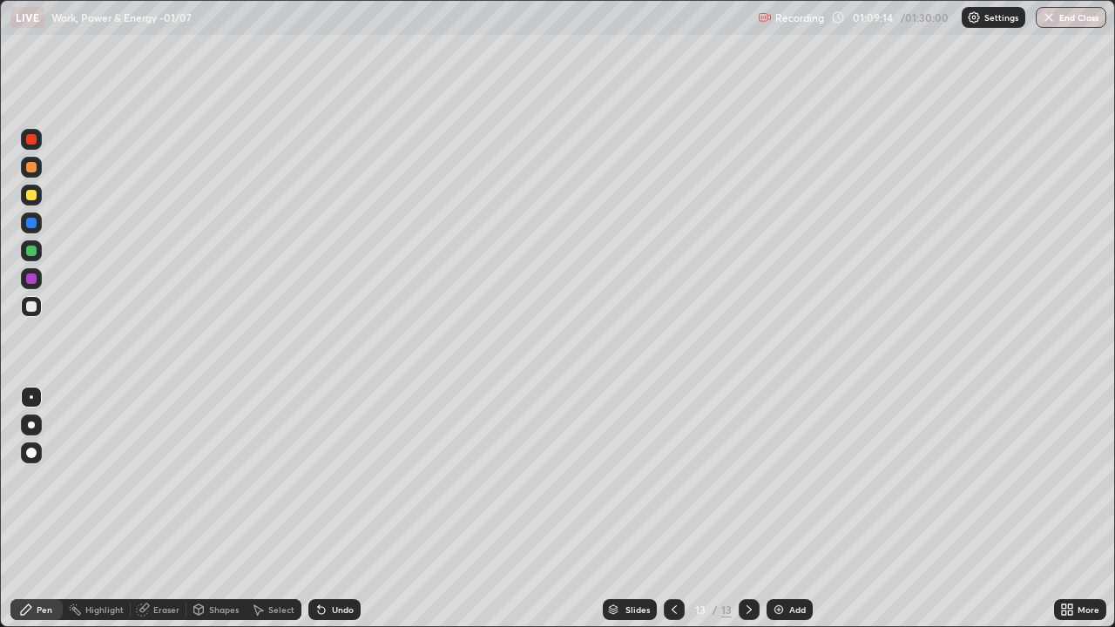
scroll to position [627, 1115]
click at [970, 20] on img at bounding box center [974, 17] width 14 height 14
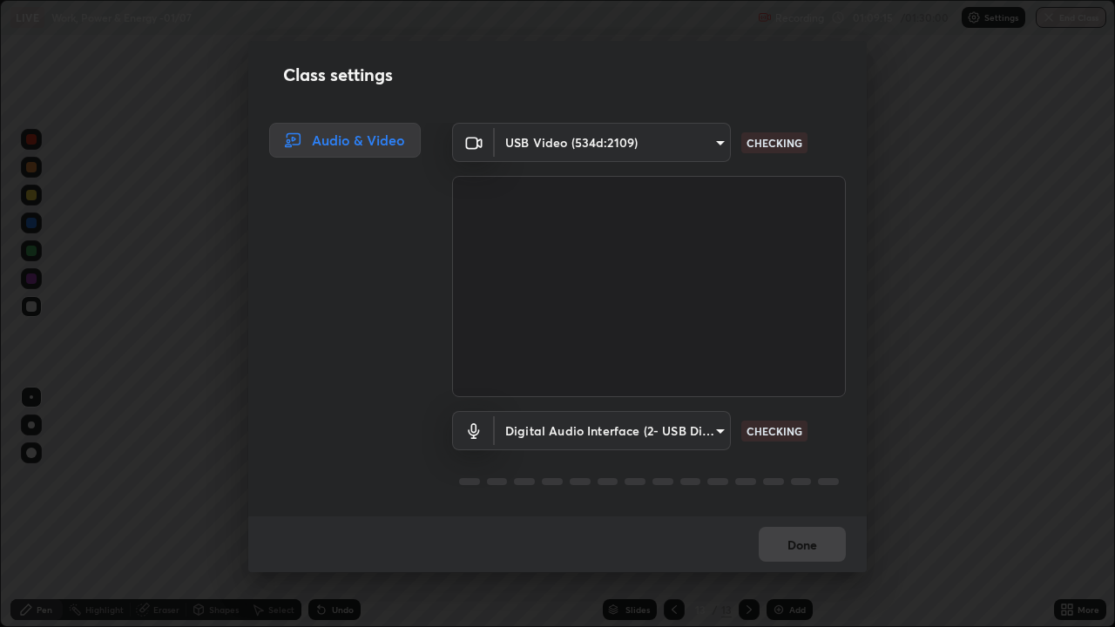
click at [691, 148] on body "Erase all LIVE Work, Power & Energy -01/07 Recording 01:09:15 / 01:30:00 Settin…" at bounding box center [557, 313] width 1115 height 627
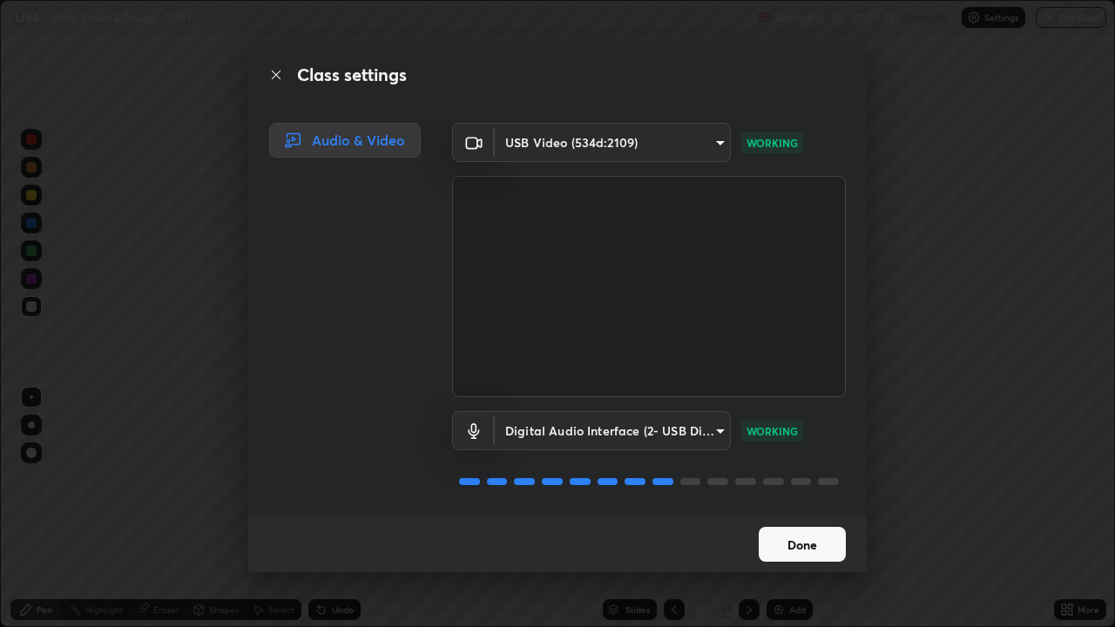
click at [797, 509] on button "Done" at bounding box center [802, 544] width 87 height 35
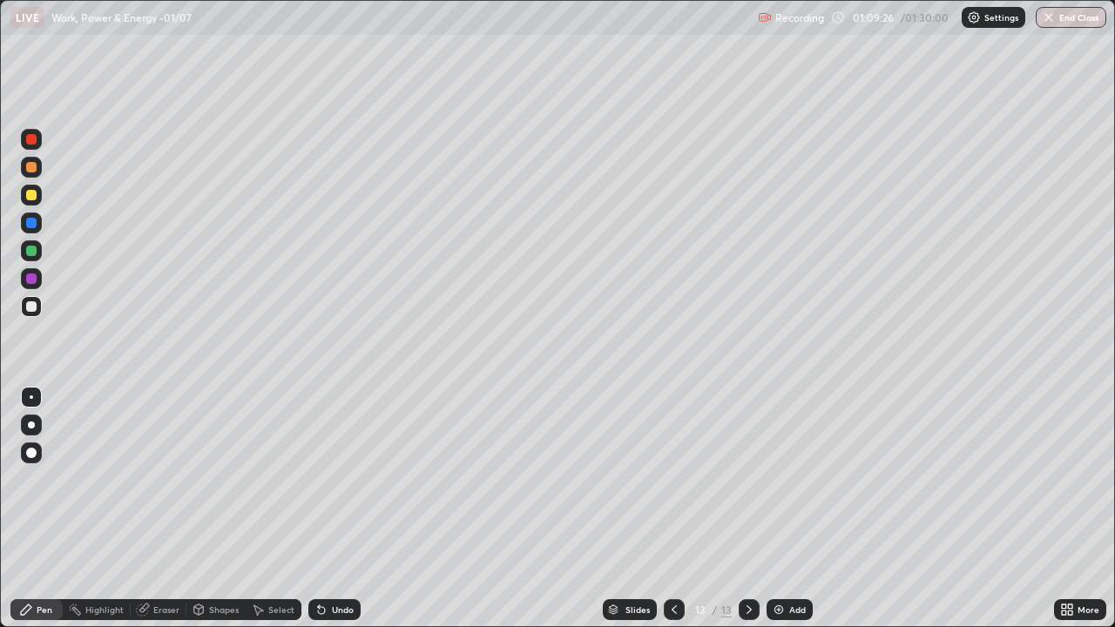
click at [31, 196] on div at bounding box center [31, 195] width 10 height 10
click at [34, 309] on div at bounding box center [31, 306] width 10 height 10
click at [159, 509] on div "Eraser" at bounding box center [166, 609] width 26 height 9
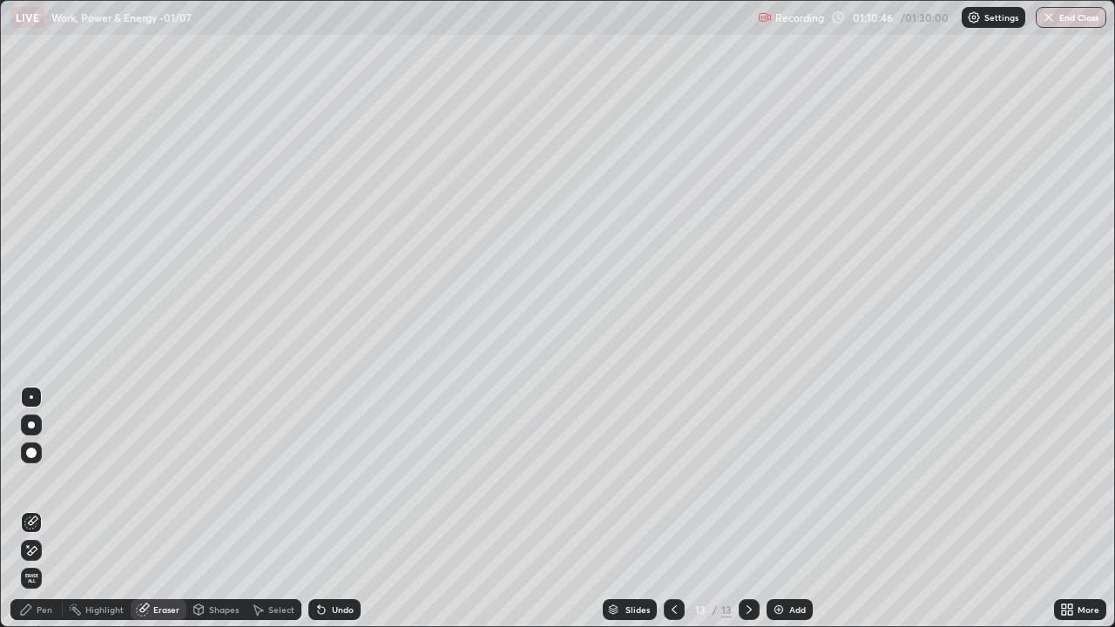
click at [34, 509] on div "Pen" at bounding box center [36, 609] width 52 height 21
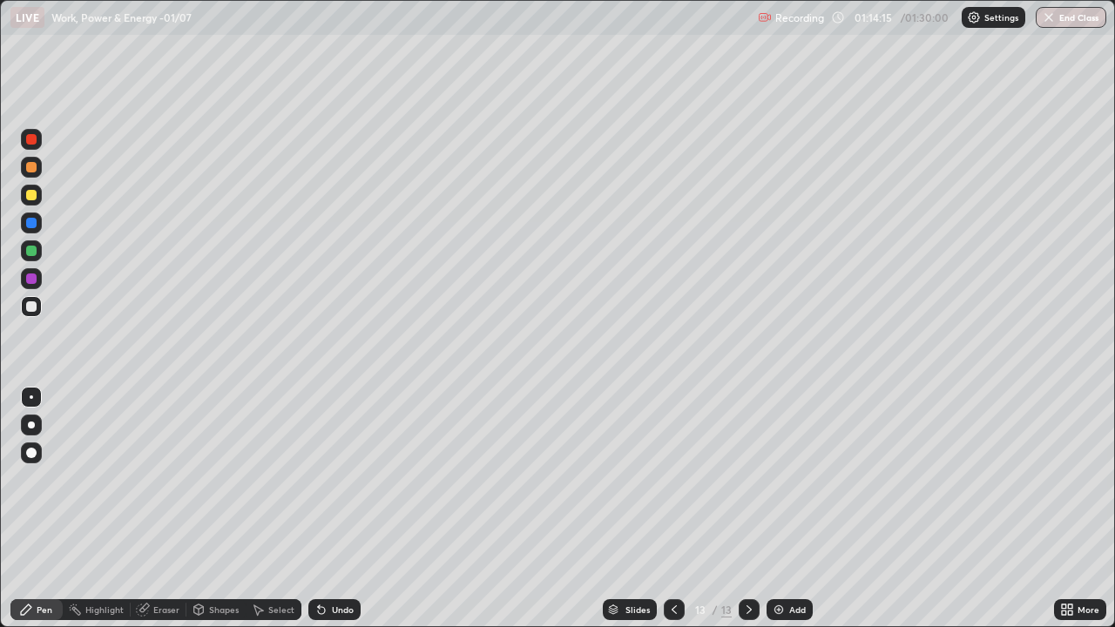
click at [789, 509] on div "Add" at bounding box center [797, 609] width 17 height 9
click at [163, 509] on div "Eraser" at bounding box center [166, 609] width 26 height 9
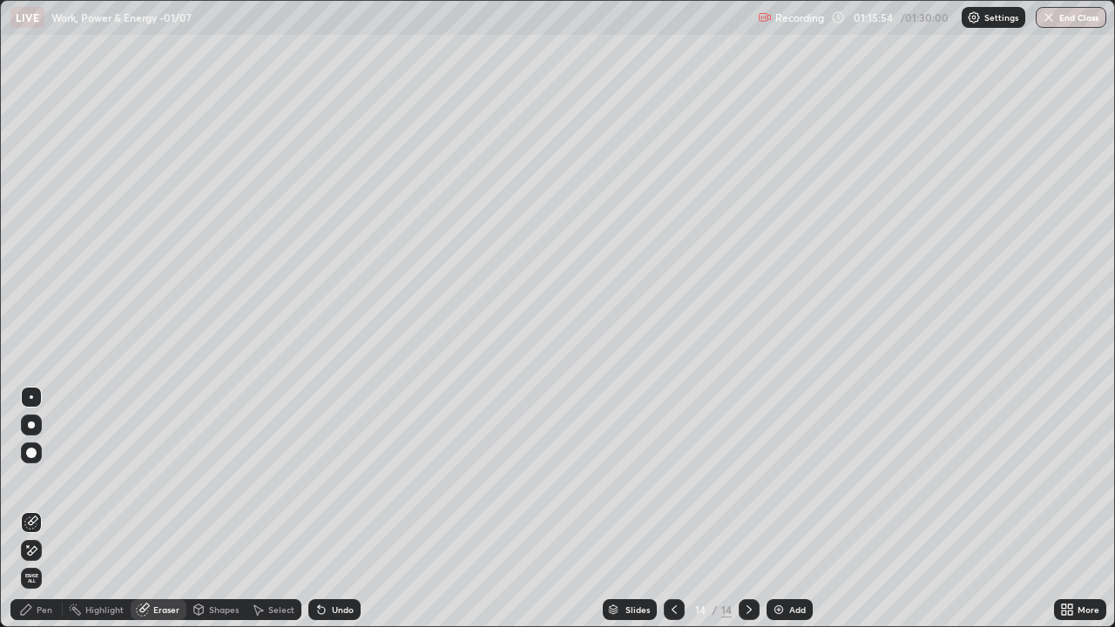
click at [37, 509] on div "Pen" at bounding box center [45, 609] width 16 height 9
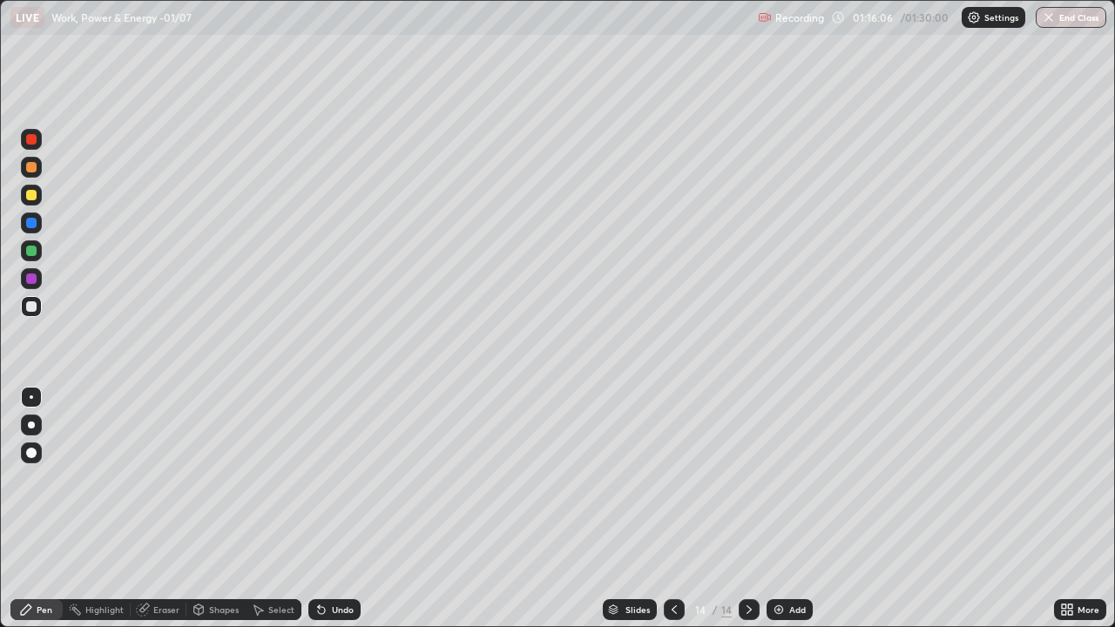
click at [26, 192] on div at bounding box center [31, 195] width 10 height 10
click at [774, 509] on img at bounding box center [779, 610] width 14 height 14
click at [26, 196] on div at bounding box center [31, 195] width 10 height 10
click at [36, 307] on div at bounding box center [31, 306] width 10 height 10
click at [30, 197] on div at bounding box center [31, 195] width 10 height 10
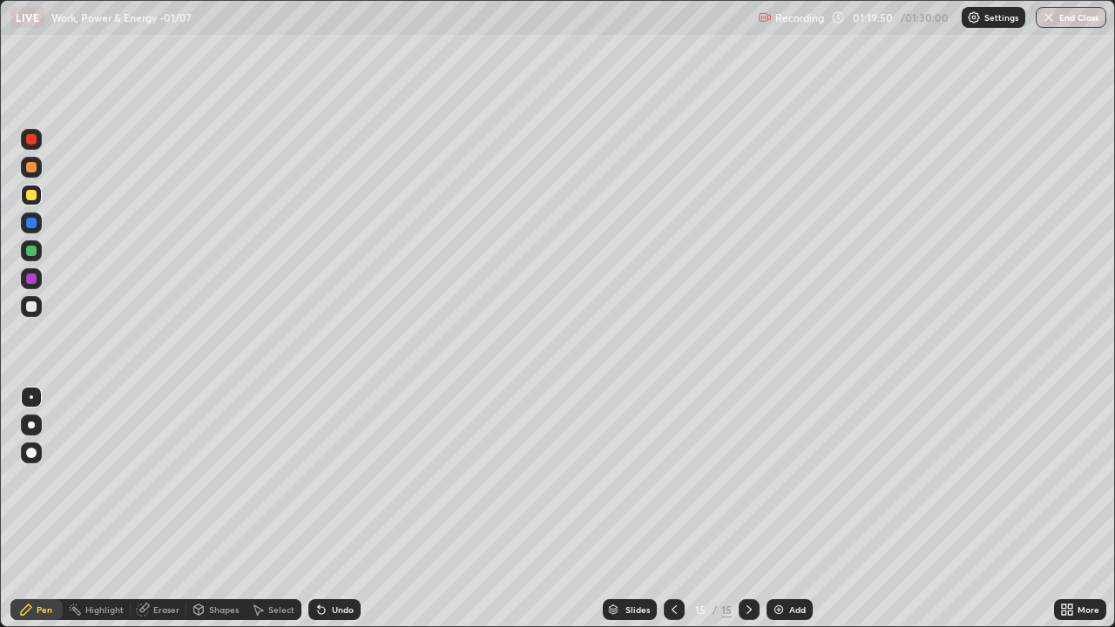
click at [35, 251] on div at bounding box center [31, 251] width 10 height 10
click at [37, 309] on div at bounding box center [31, 306] width 21 height 21
click at [669, 509] on icon at bounding box center [674, 610] width 14 height 14
click at [664, 509] on div at bounding box center [674, 609] width 21 height 35
click at [706, 509] on div "13" at bounding box center [700, 610] width 17 height 10
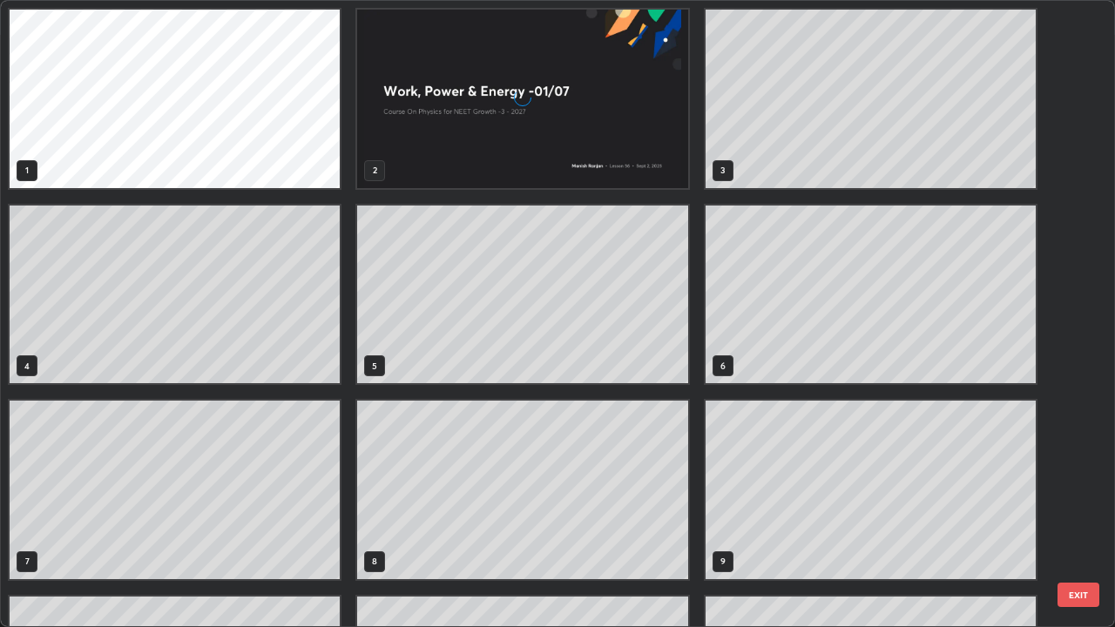
scroll to position [620, 1104]
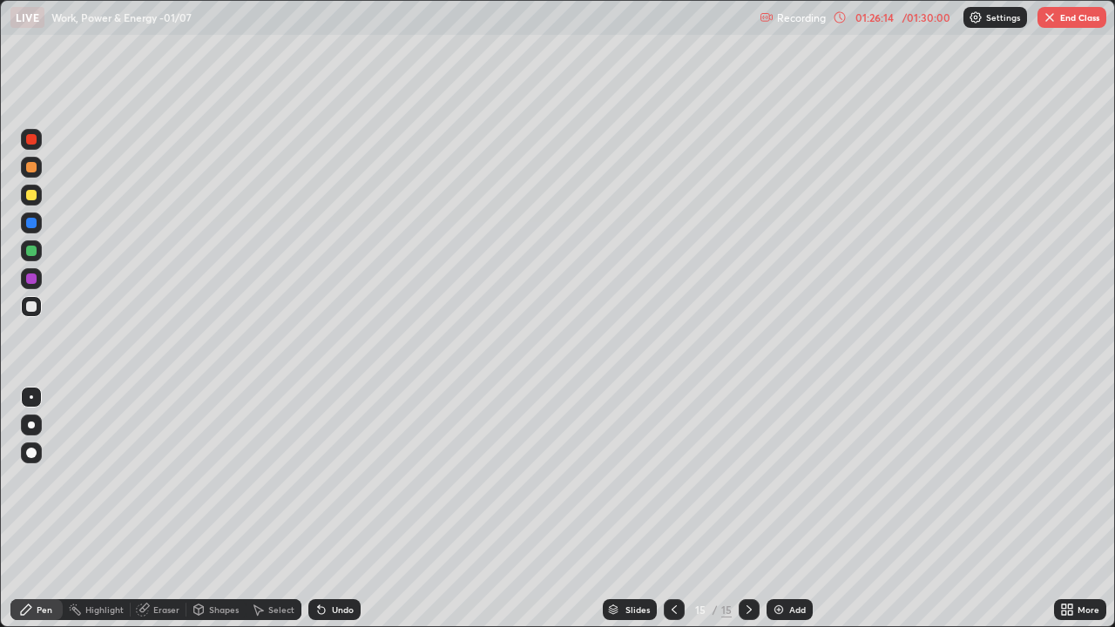
click at [1052, 23] on img "button" at bounding box center [1050, 17] width 14 height 14
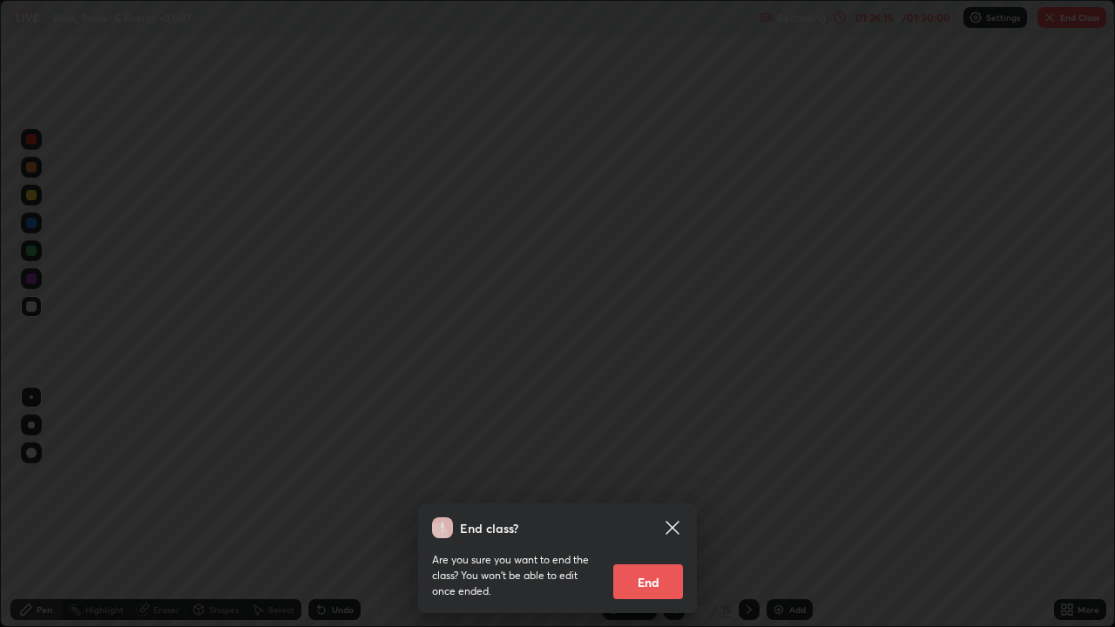
click at [638, 509] on button "End" at bounding box center [648, 581] width 70 height 35
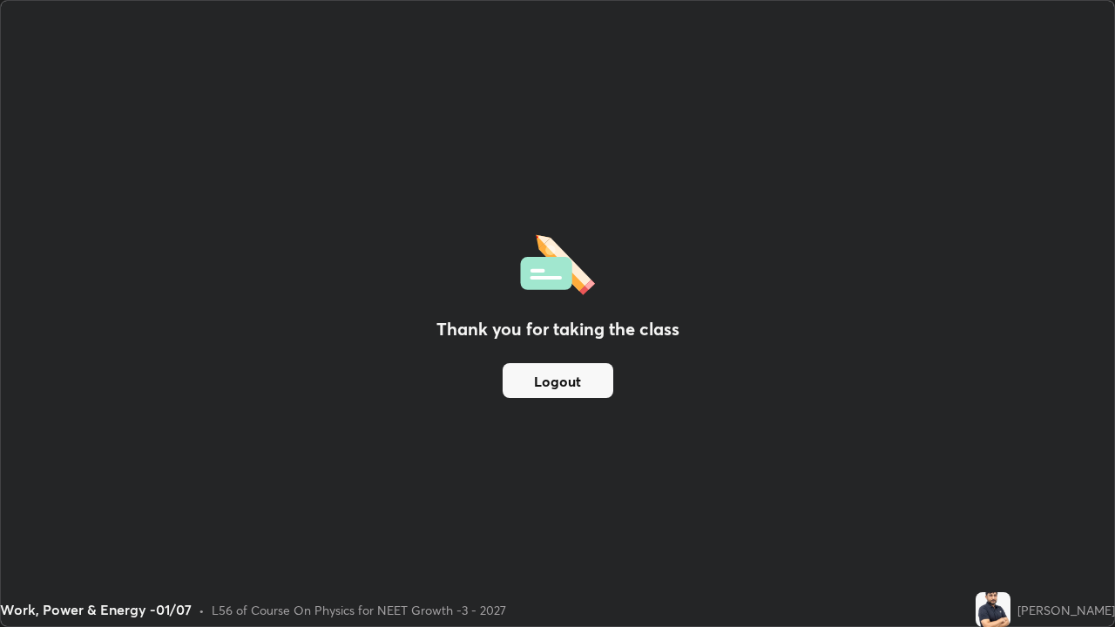
click at [572, 385] on button "Logout" at bounding box center [558, 380] width 111 height 35
